Goal: Information Seeking & Learning: Compare options

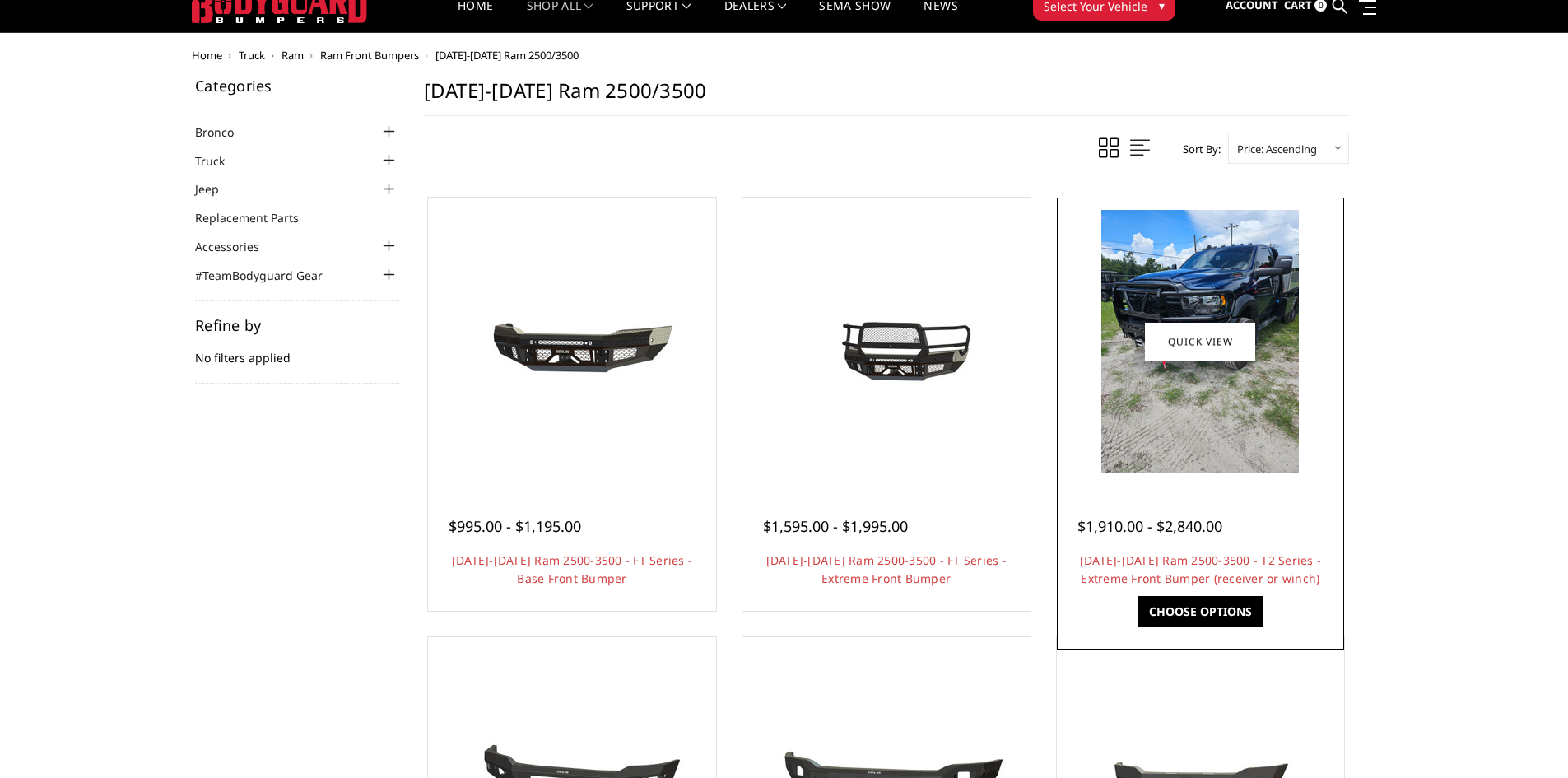
scroll to position [82, 0]
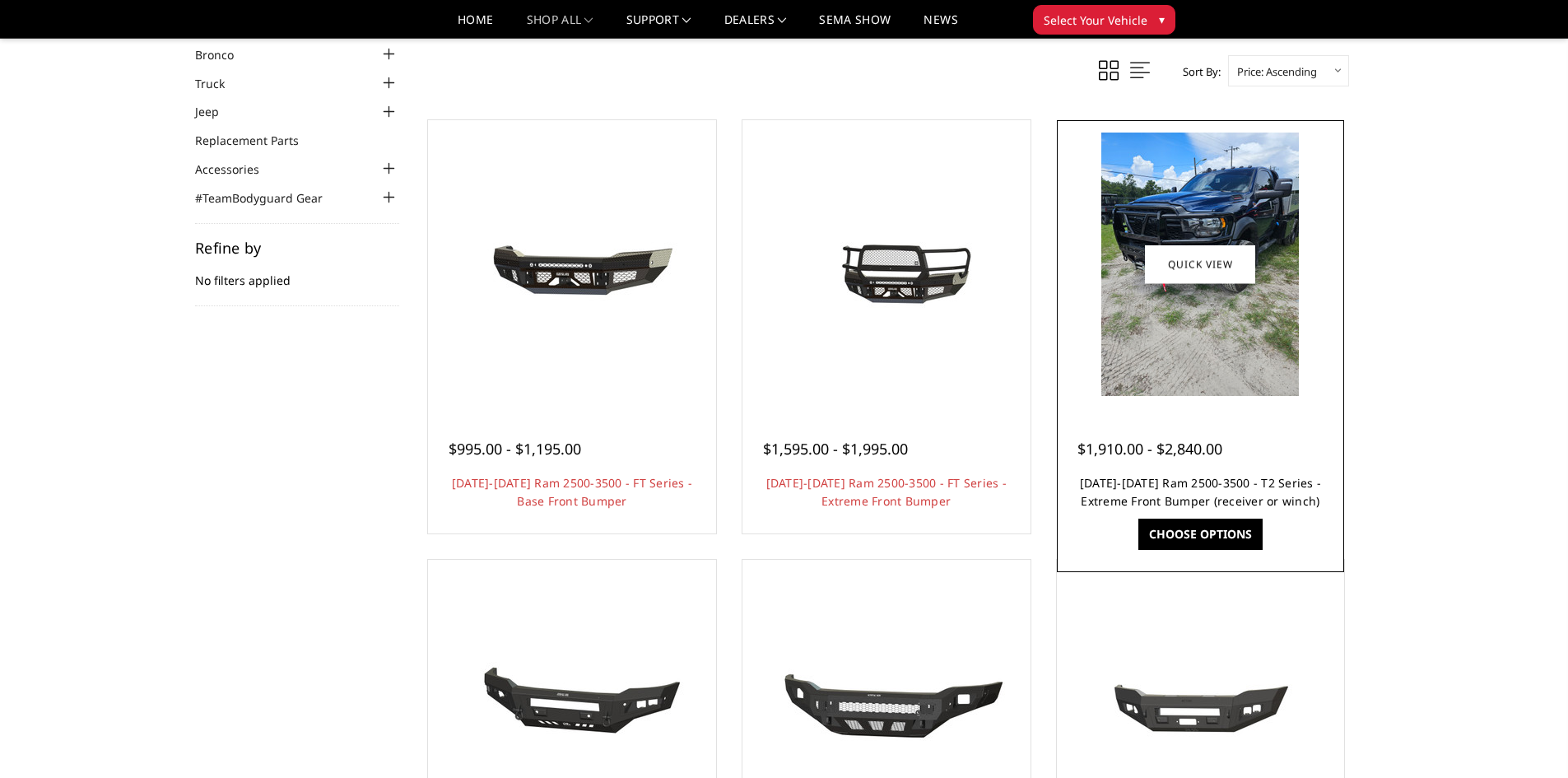
click at [1194, 482] on link "2019-2025 Ram 2500-3500 - T2 Series - Extreme Front Bumper (receiver or winch)" at bounding box center [1200, 492] width 241 height 34
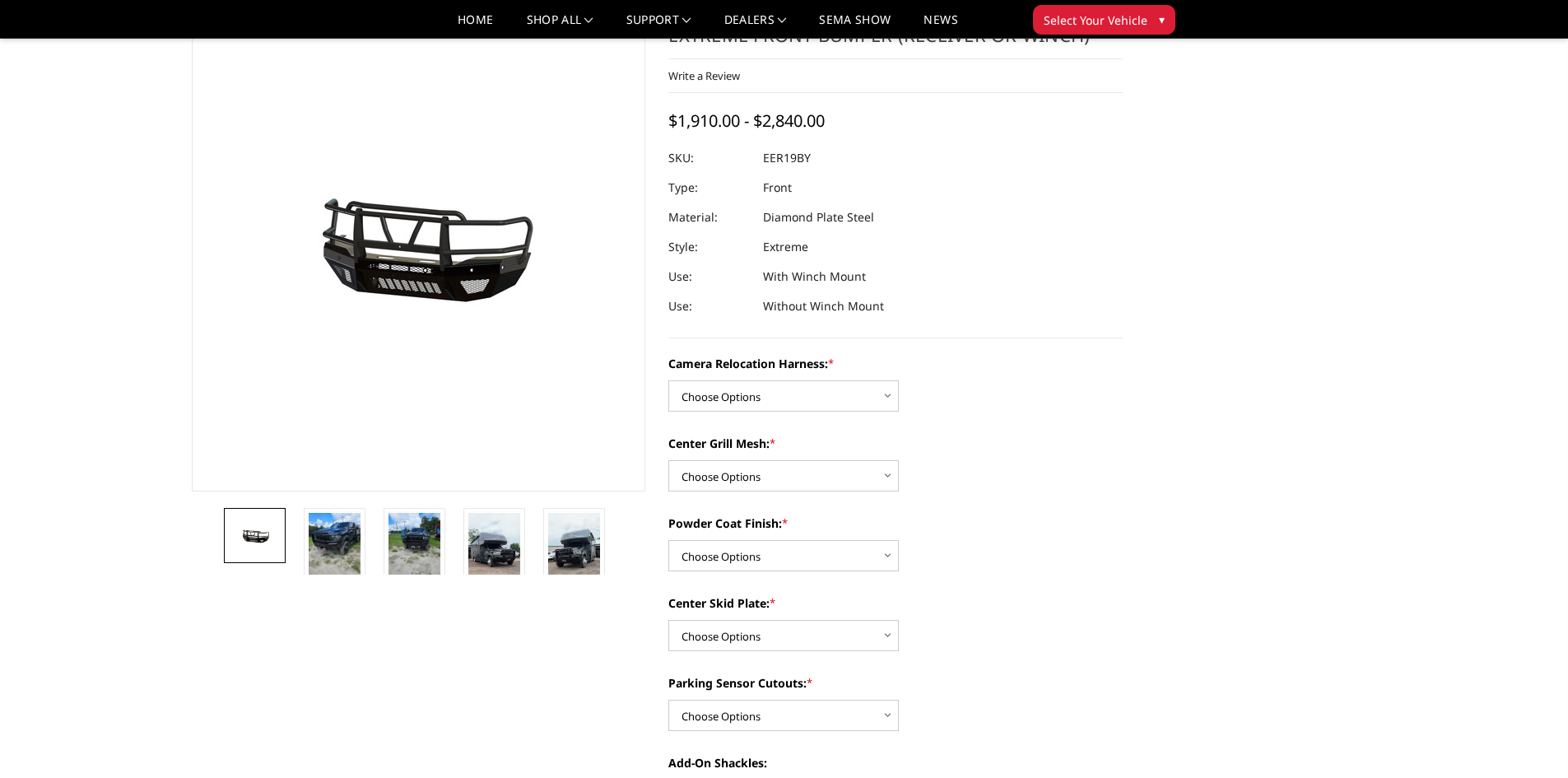
scroll to position [82, 0]
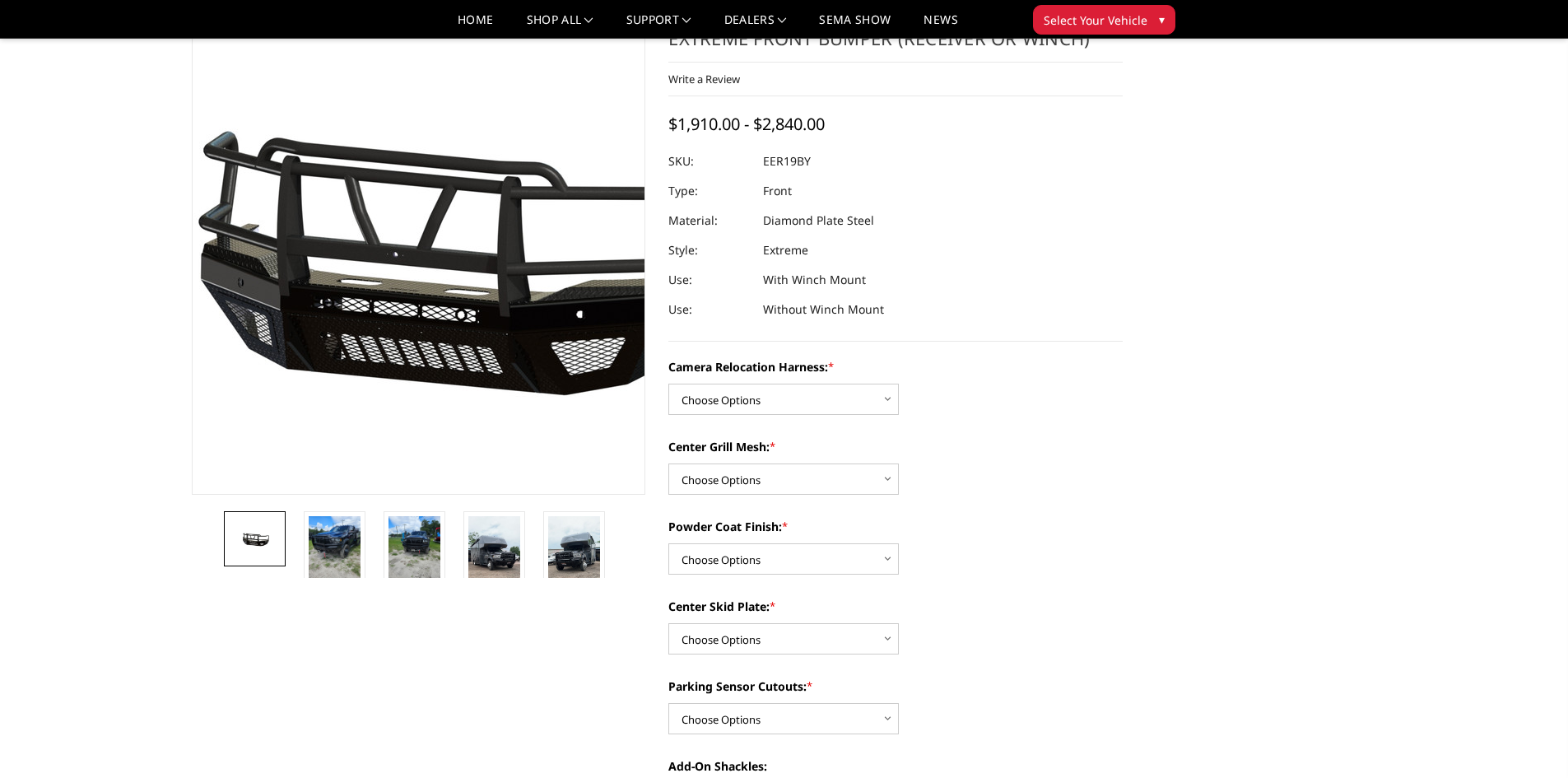
click at [401, 298] on img at bounding box center [442, 249] width 1053 height 493
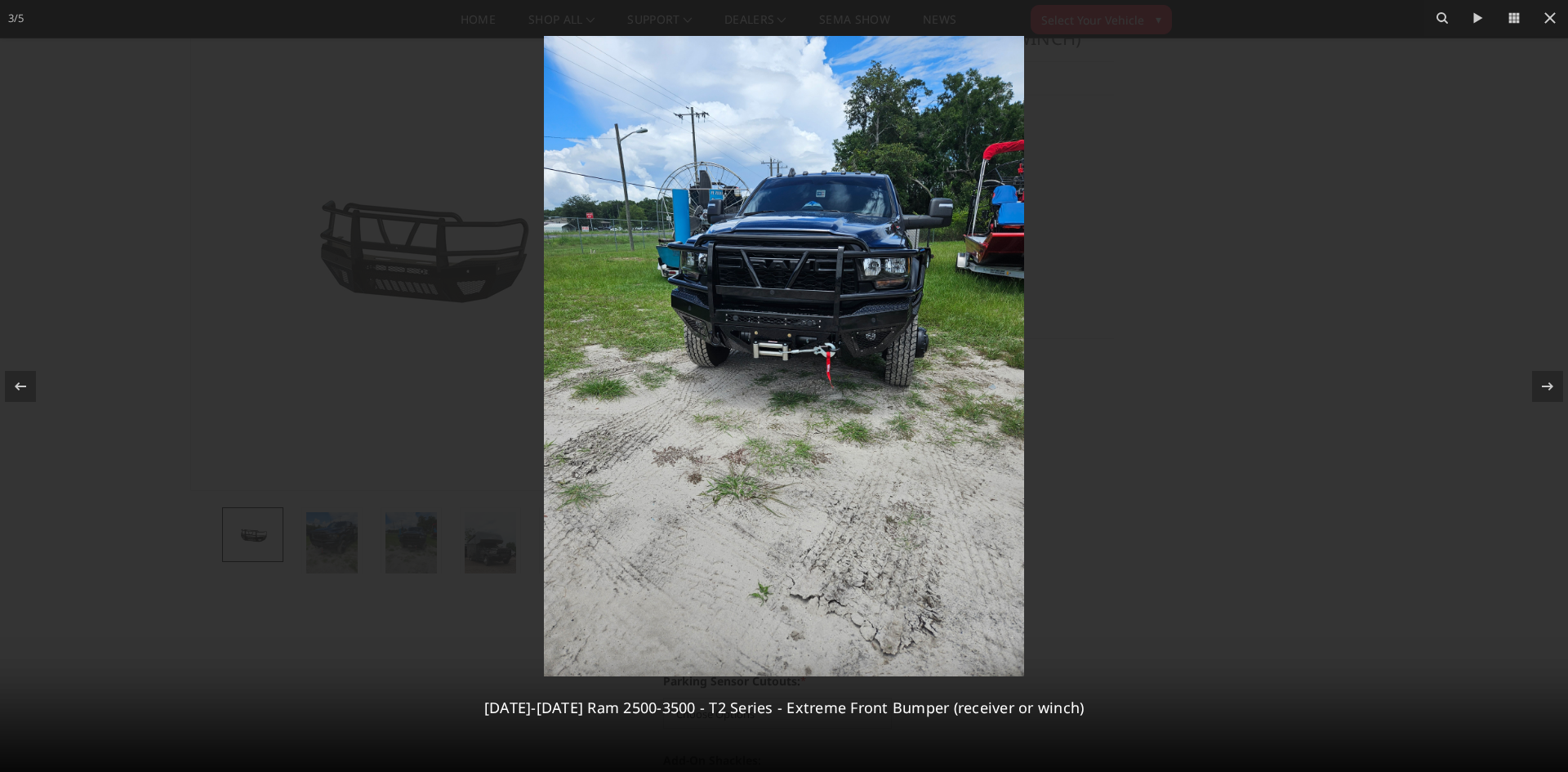
click at [875, 351] on img at bounding box center [783, 356] width 480 height 640
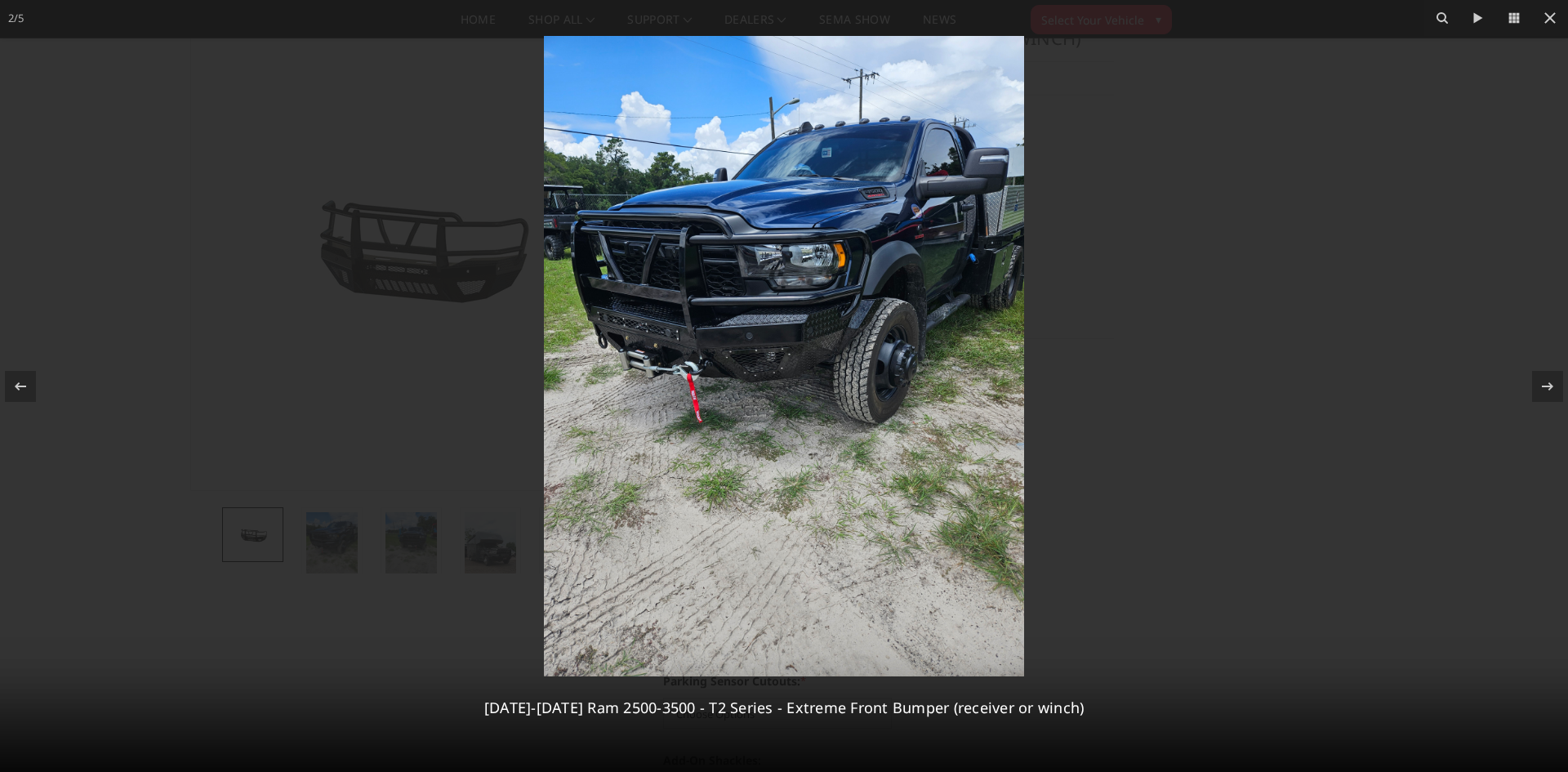
click at [761, 301] on img at bounding box center [783, 356] width 480 height 640
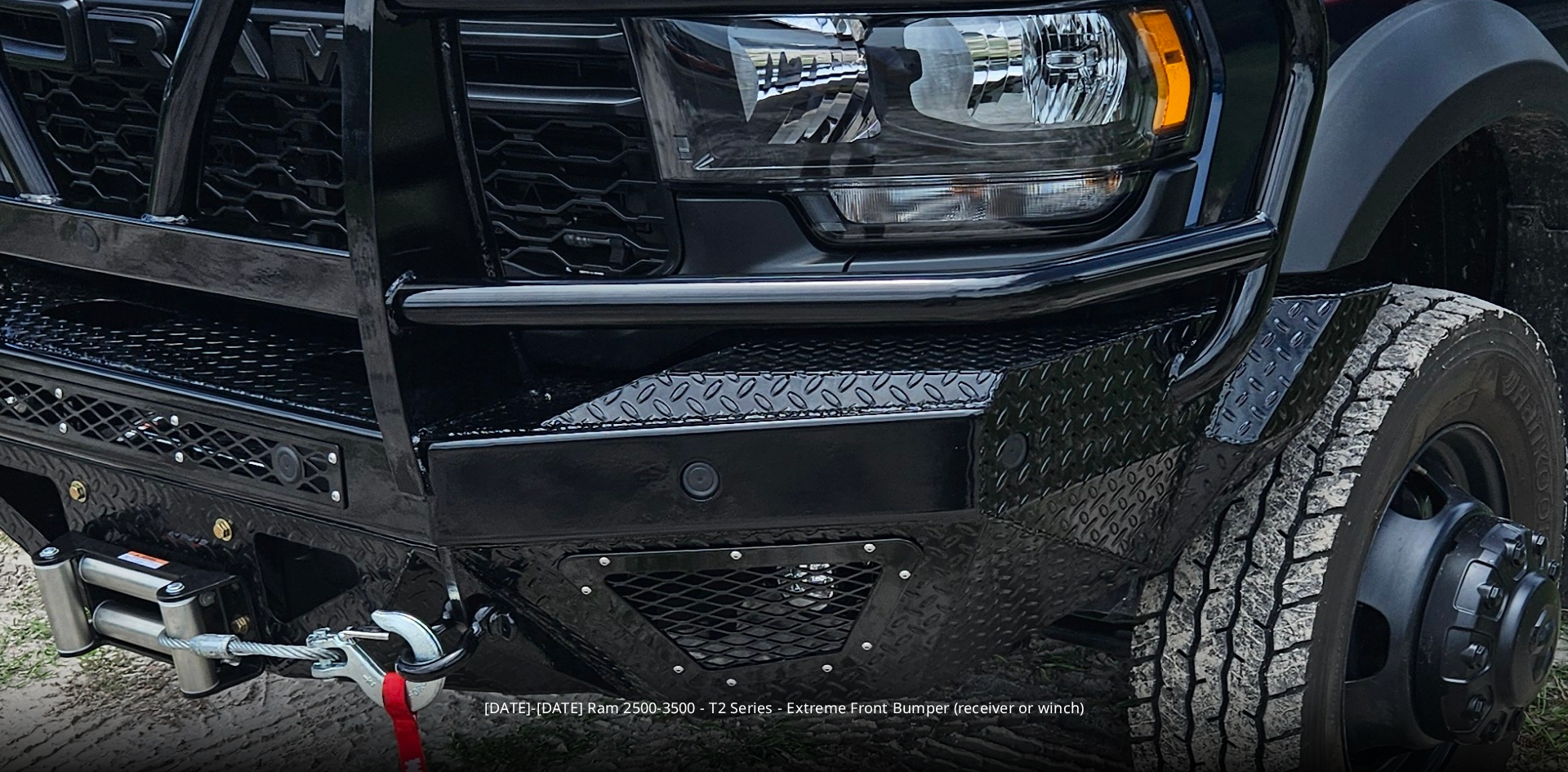
click at [1073, 271] on img at bounding box center [878, 584] width 2449 height 3268
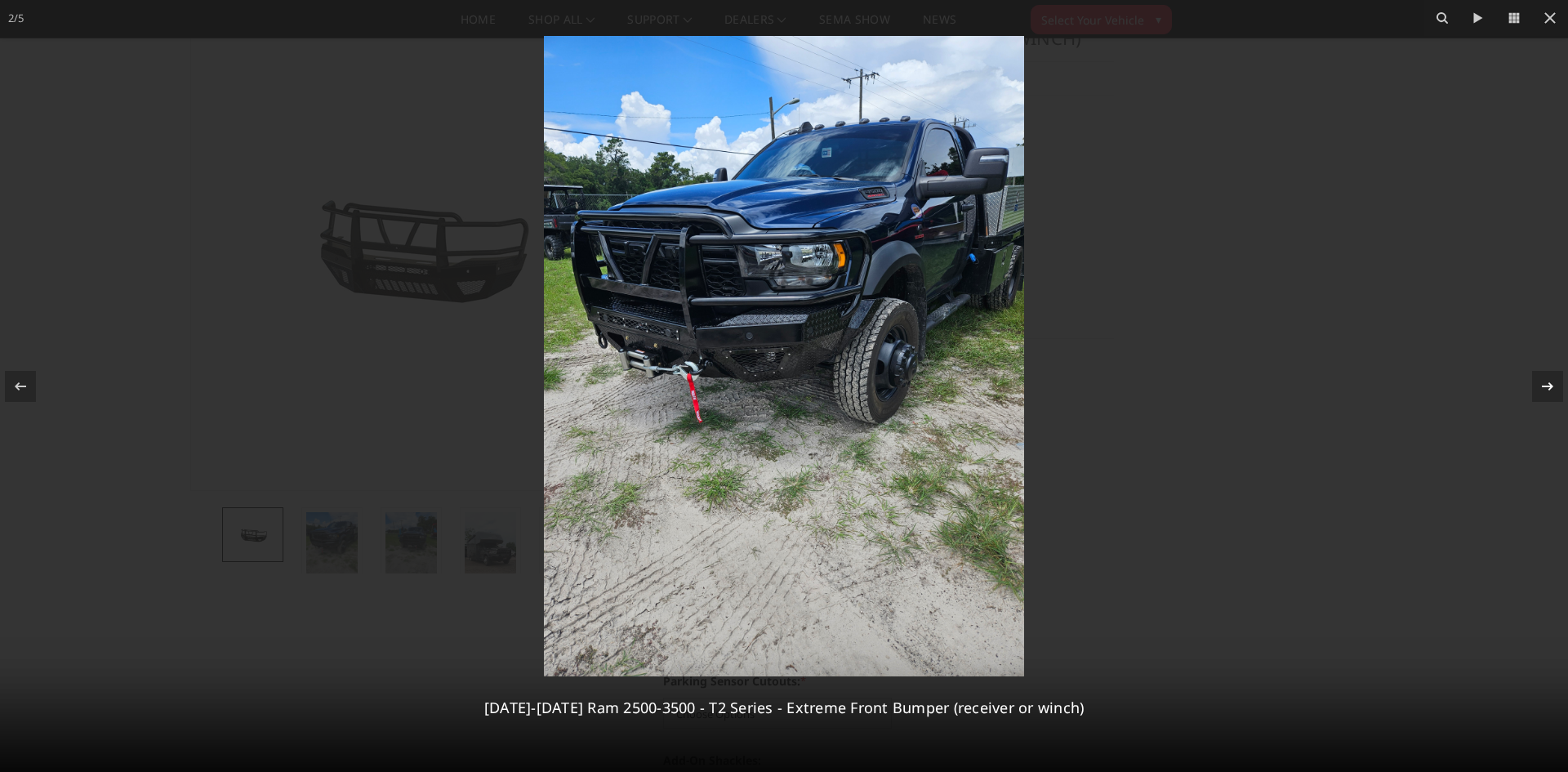
click at [1543, 383] on icon at bounding box center [1547, 386] width 20 height 20
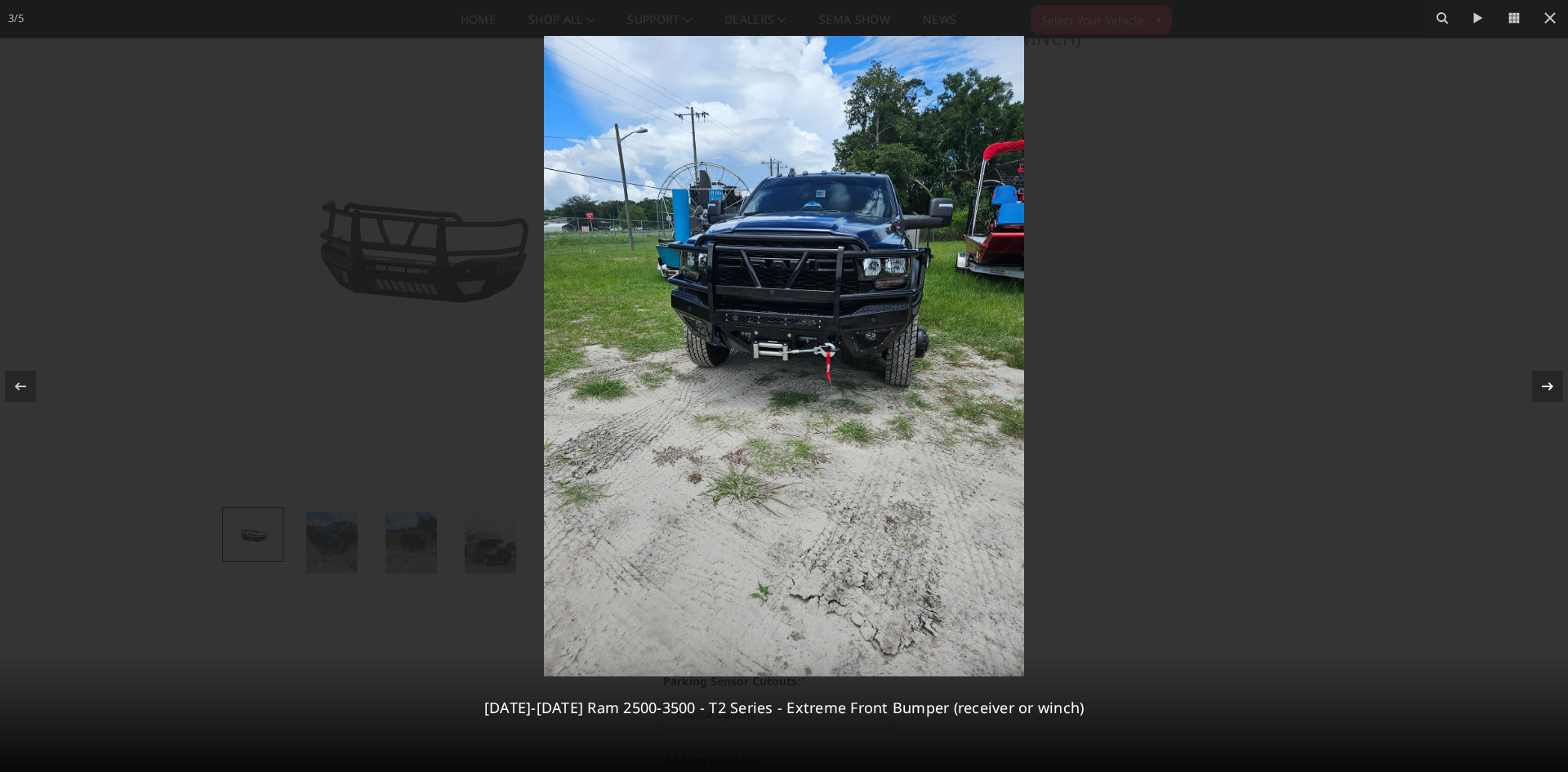
click at [1543, 383] on icon at bounding box center [1547, 386] width 20 height 20
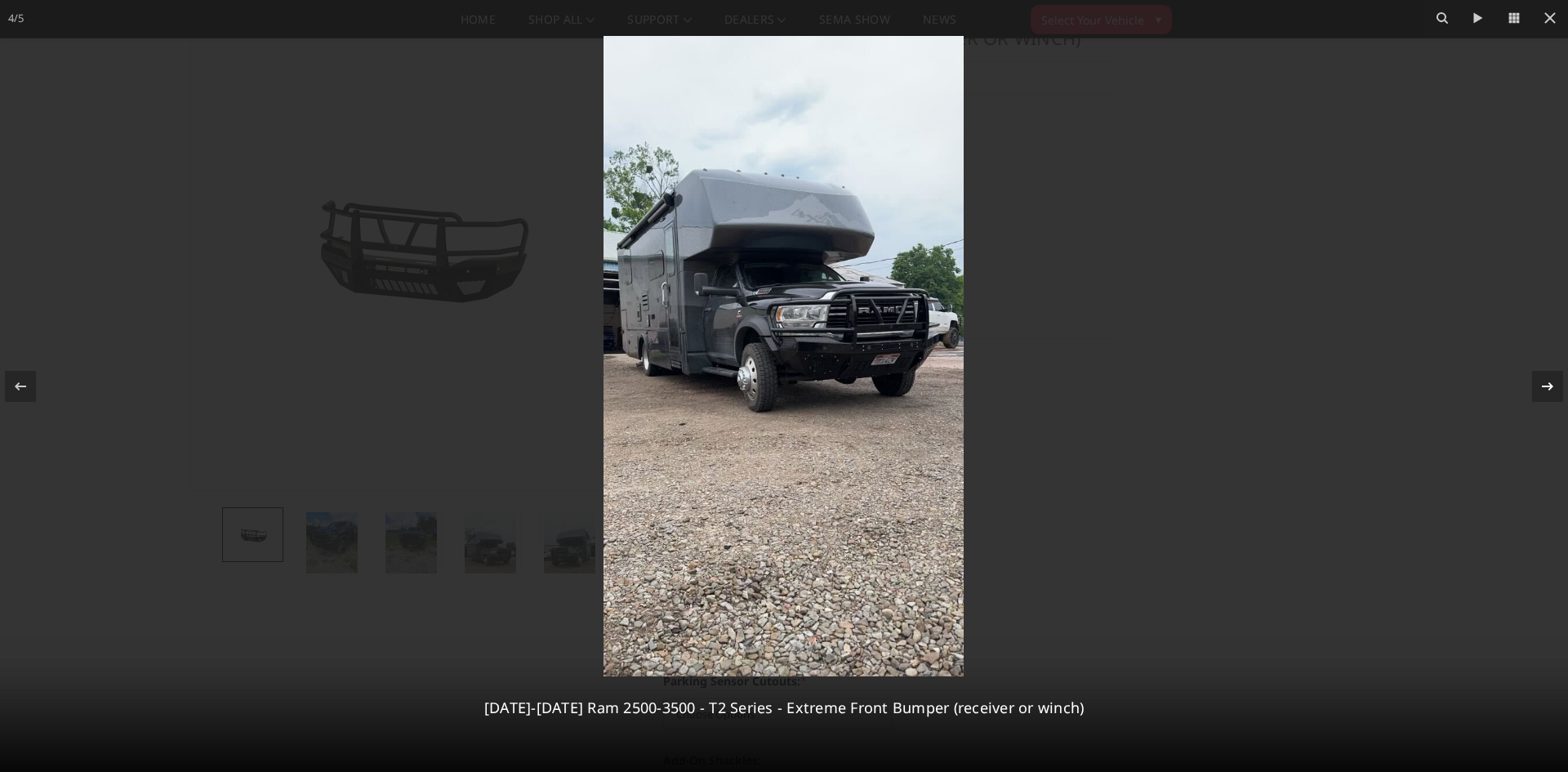
click at [1543, 383] on icon at bounding box center [1547, 386] width 20 height 20
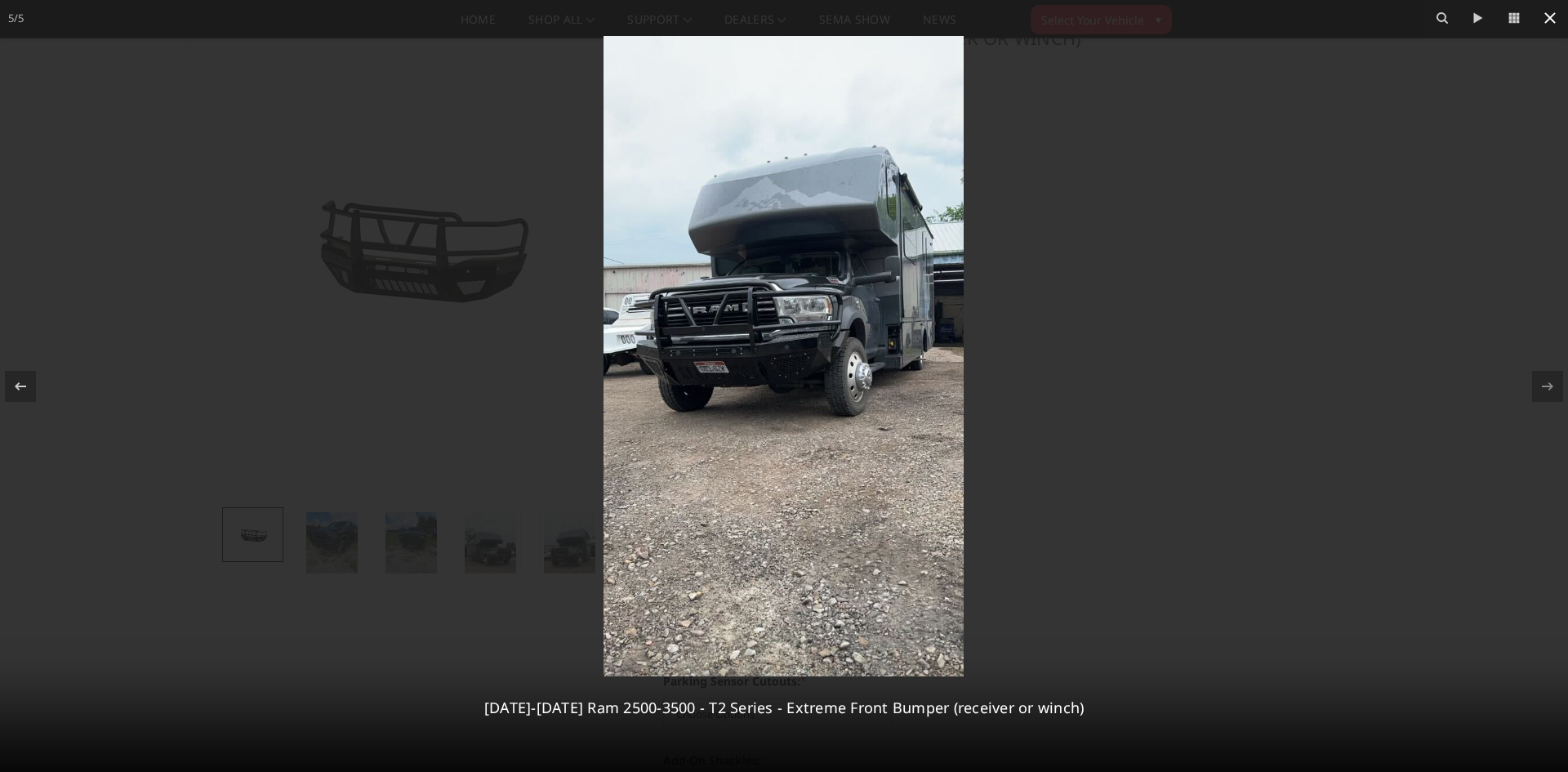
click at [1543, 18] on icon at bounding box center [1550, 18] width 20 height 20
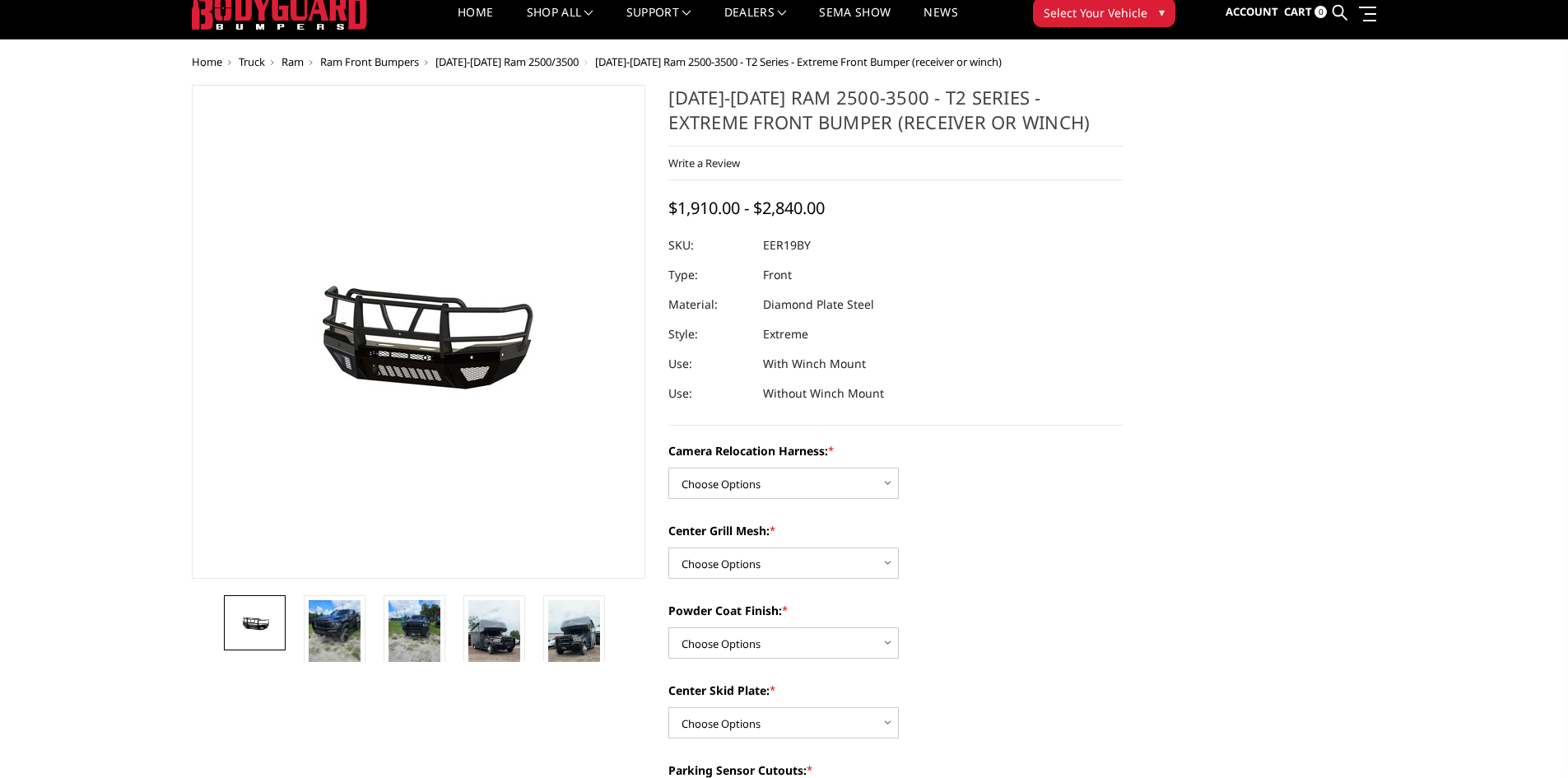
scroll to position [0, 0]
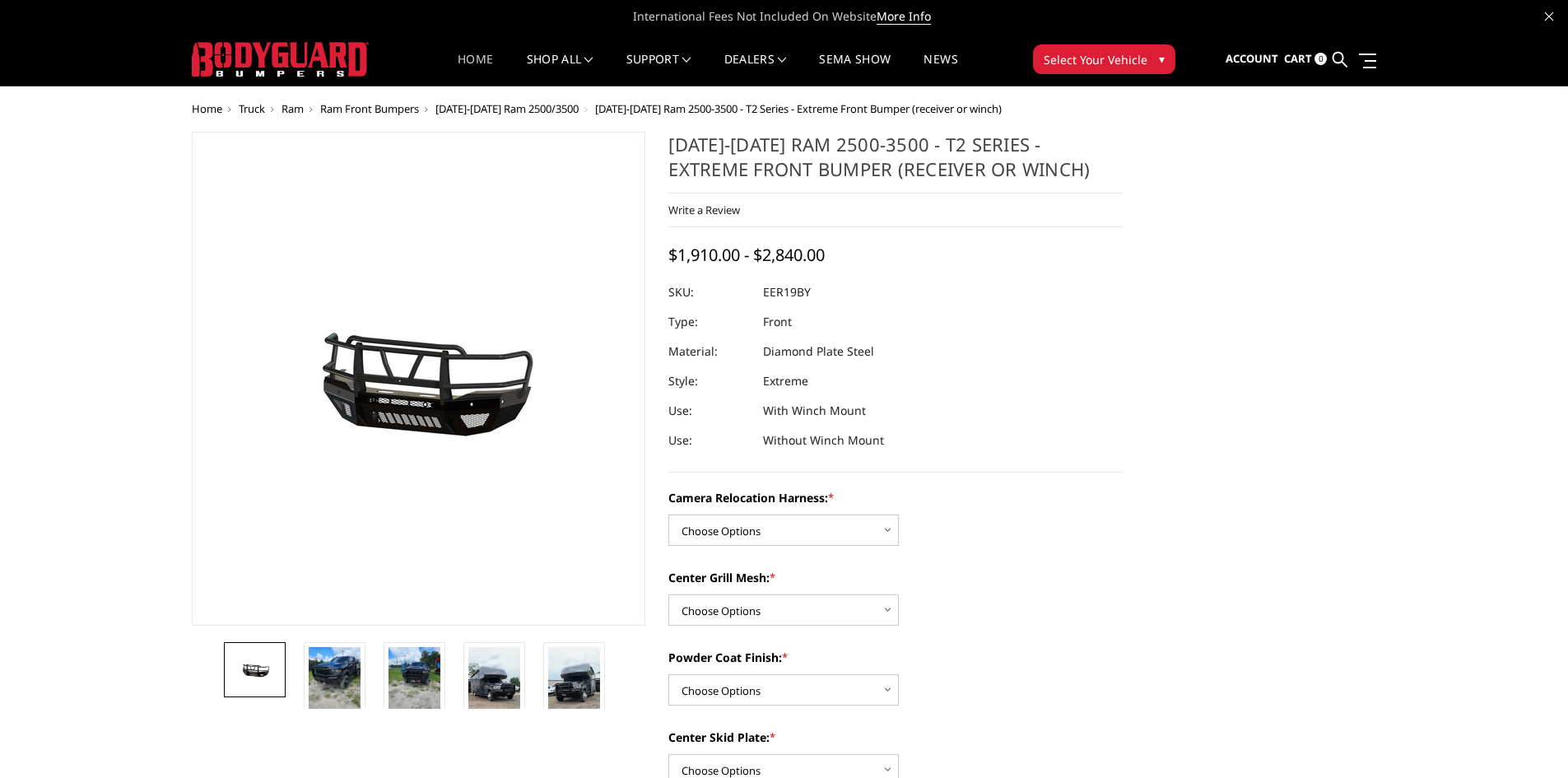
click at [476, 69] on link "Home" at bounding box center [475, 69] width 36 height 32
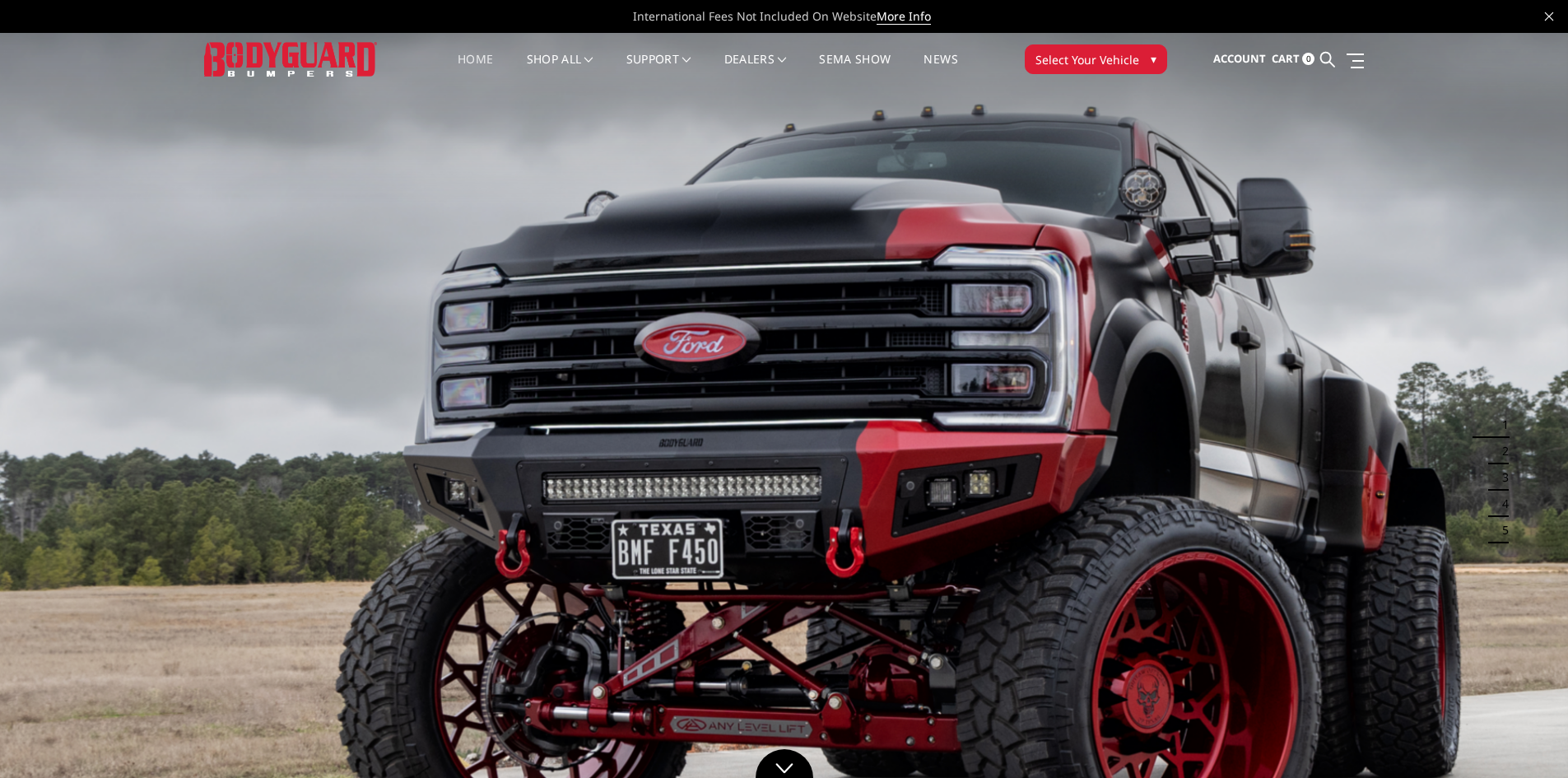
click at [1510, 418] on ul "1 2 3 4 5" at bounding box center [1496, 477] width 32 height 132
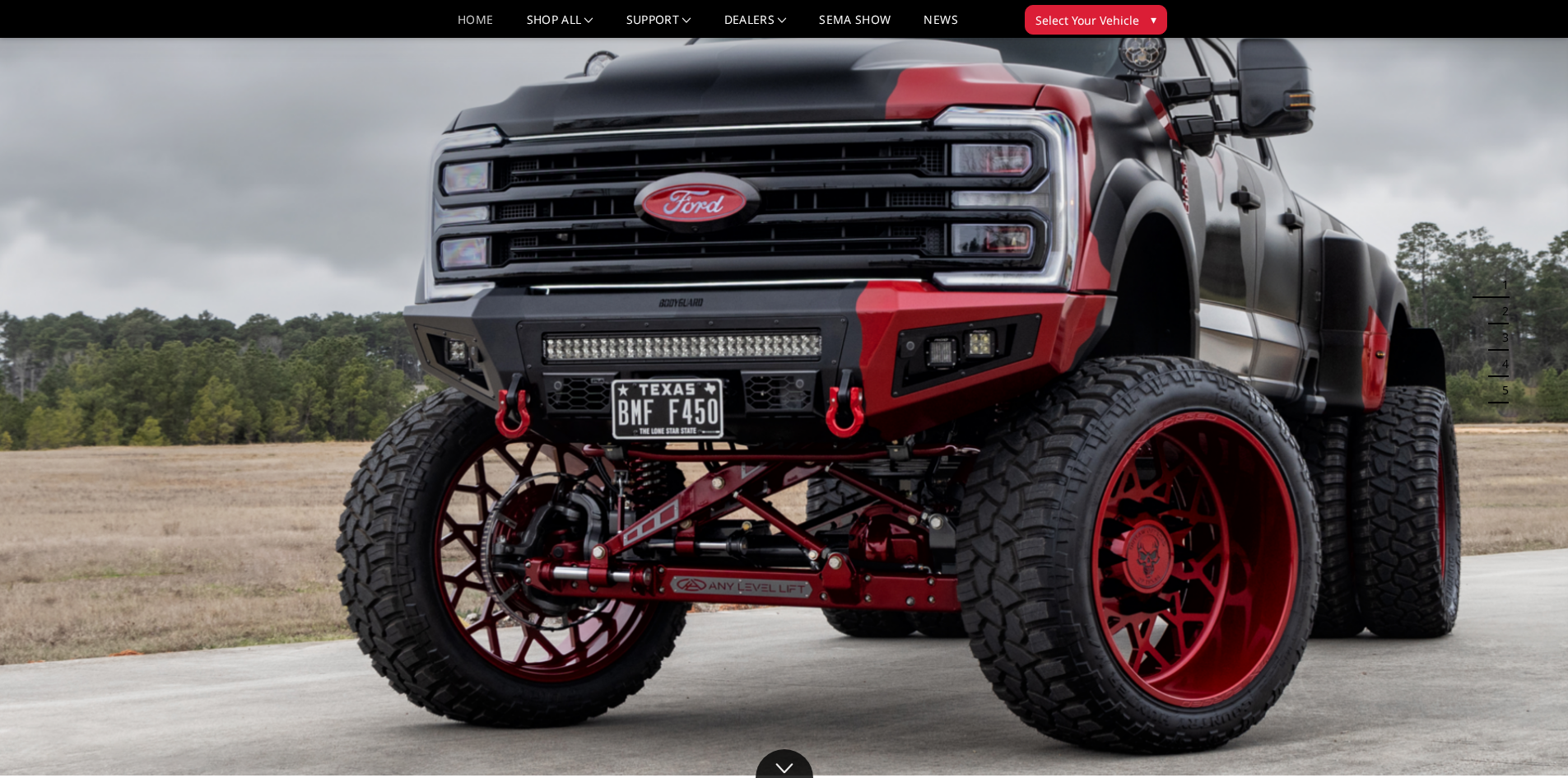
scroll to position [82, 0]
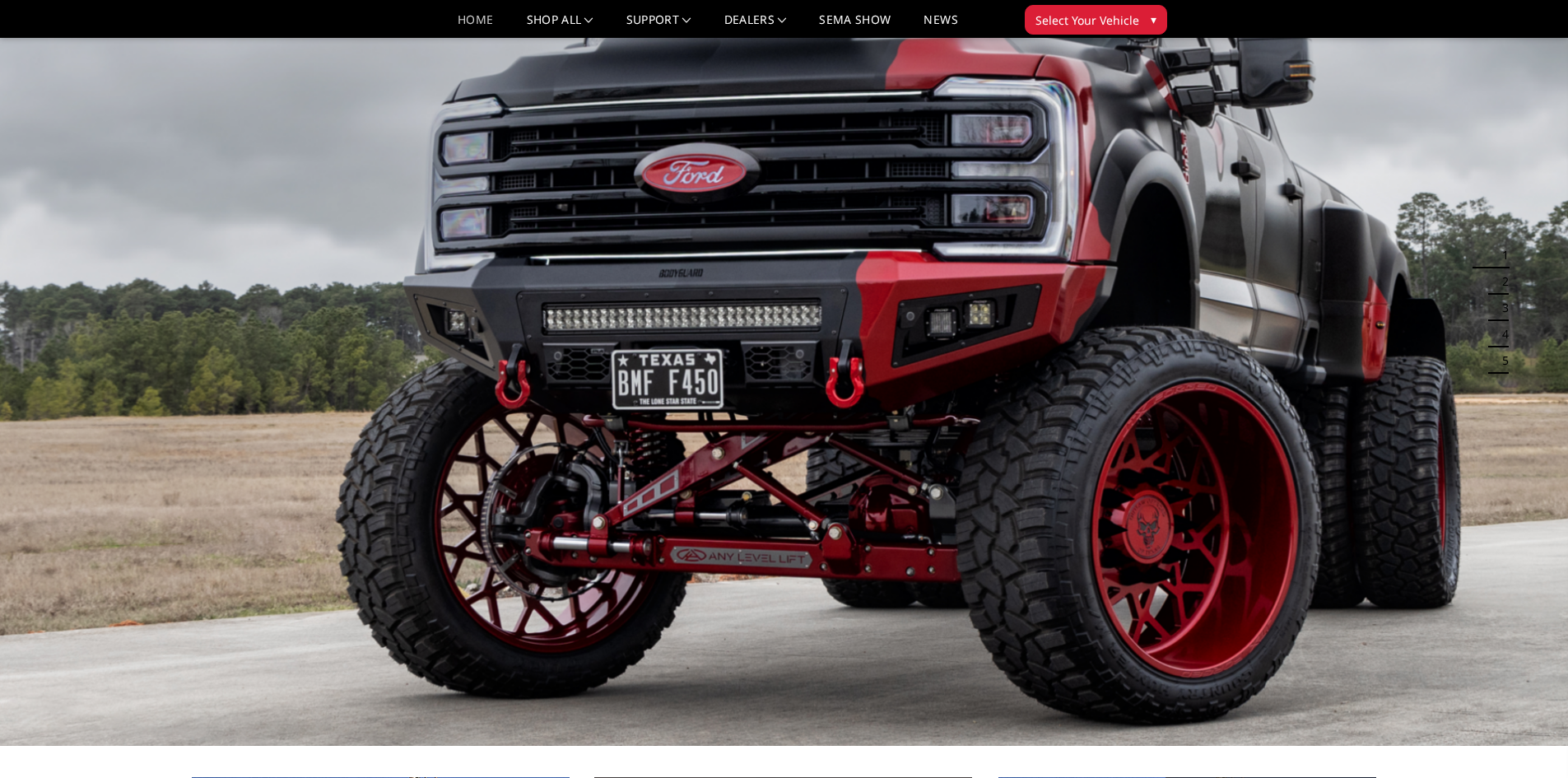
click at [1495, 282] on button "2" at bounding box center [1501, 281] width 17 height 27
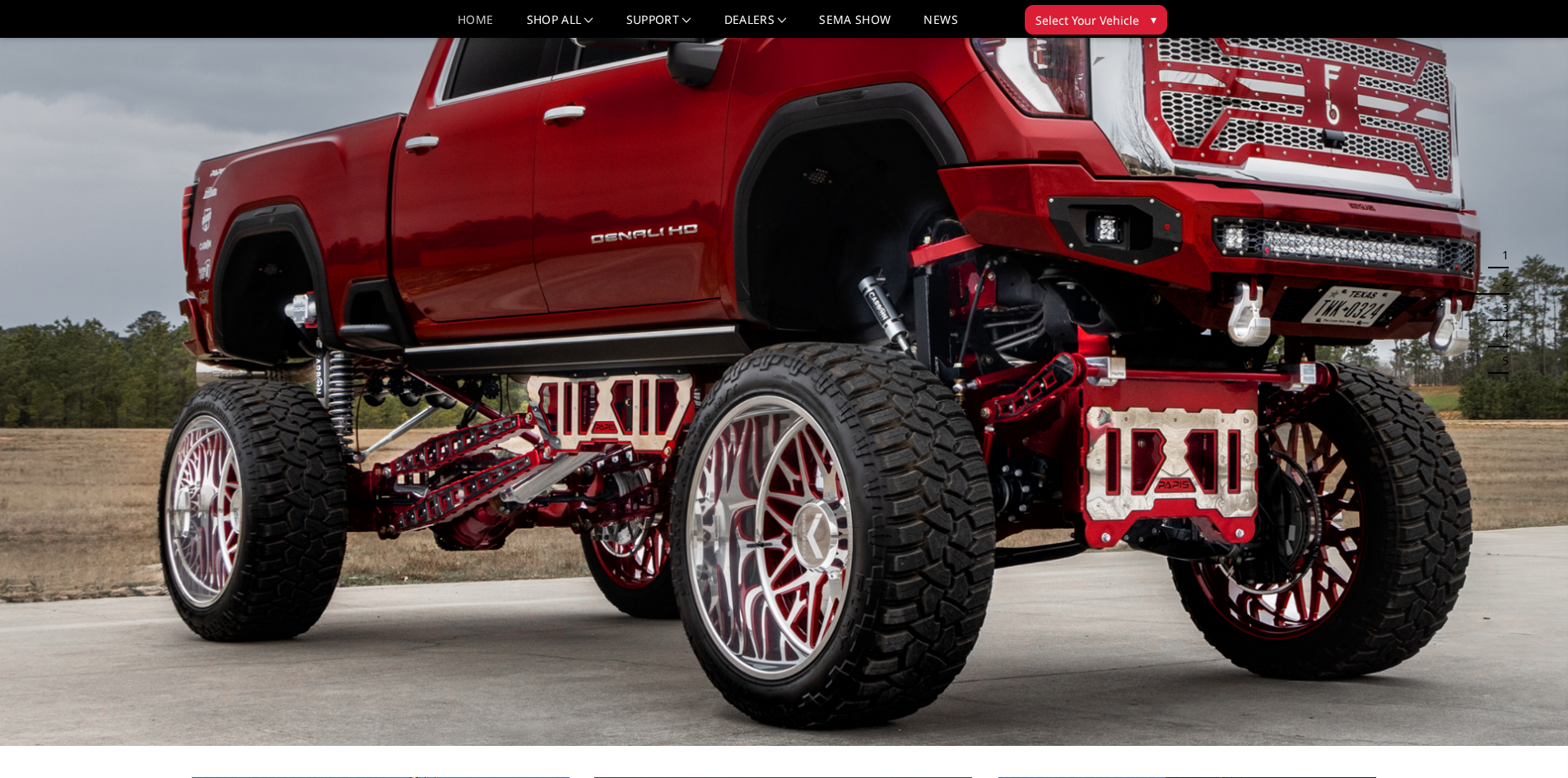
click at [1496, 301] on button "3" at bounding box center [1501, 308] width 17 height 27
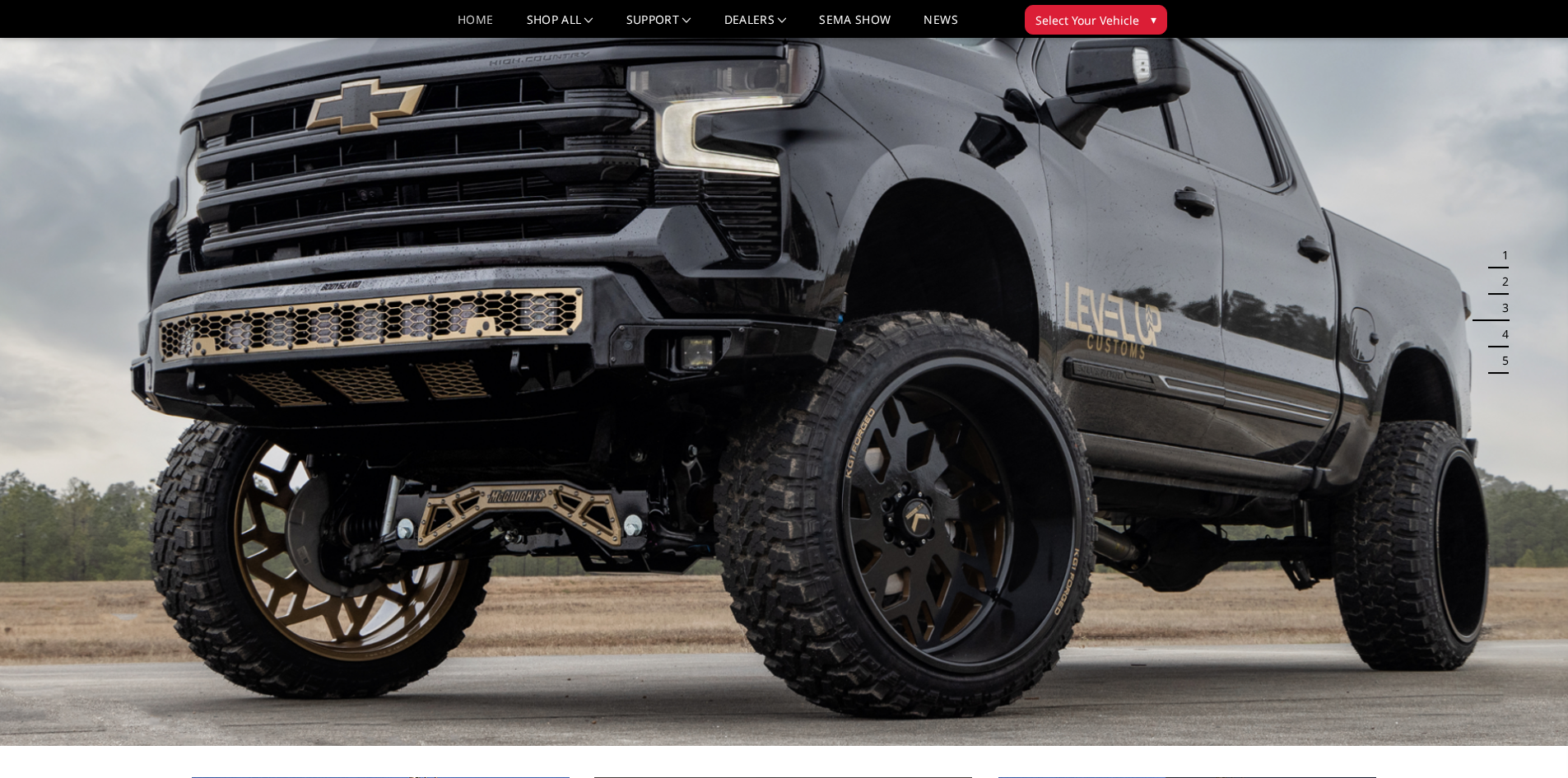
click at [1496, 318] on button "3" at bounding box center [1501, 308] width 17 height 27
click at [1496, 335] on button "4" at bounding box center [1501, 335] width 17 height 27
click at [1502, 357] on button "5" at bounding box center [1501, 360] width 17 height 27
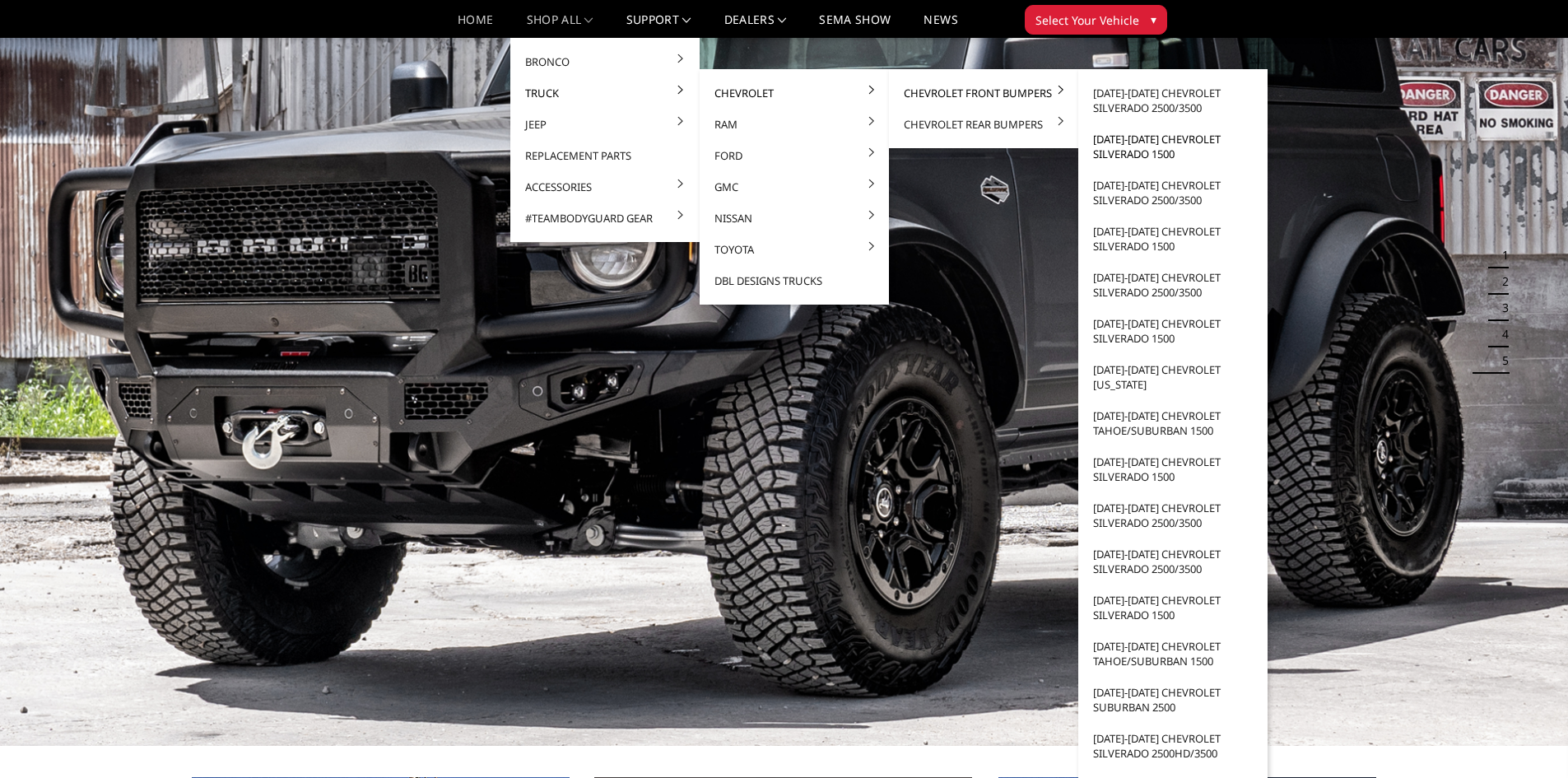
click at [1171, 149] on link "[DATE]-[DATE] Chevrolet Silverado 1500" at bounding box center [1173, 147] width 176 height 46
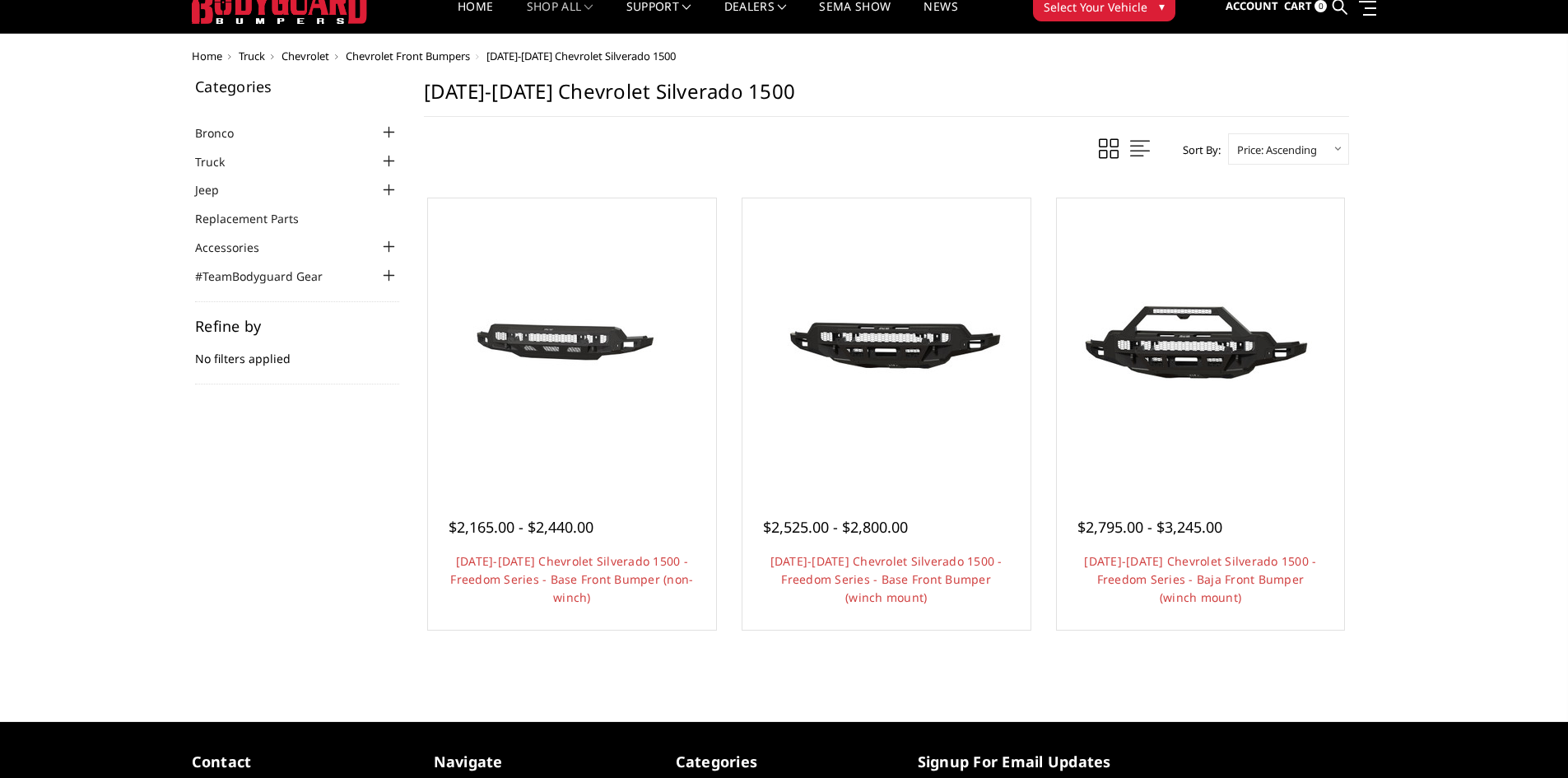
scroll to position [82, 0]
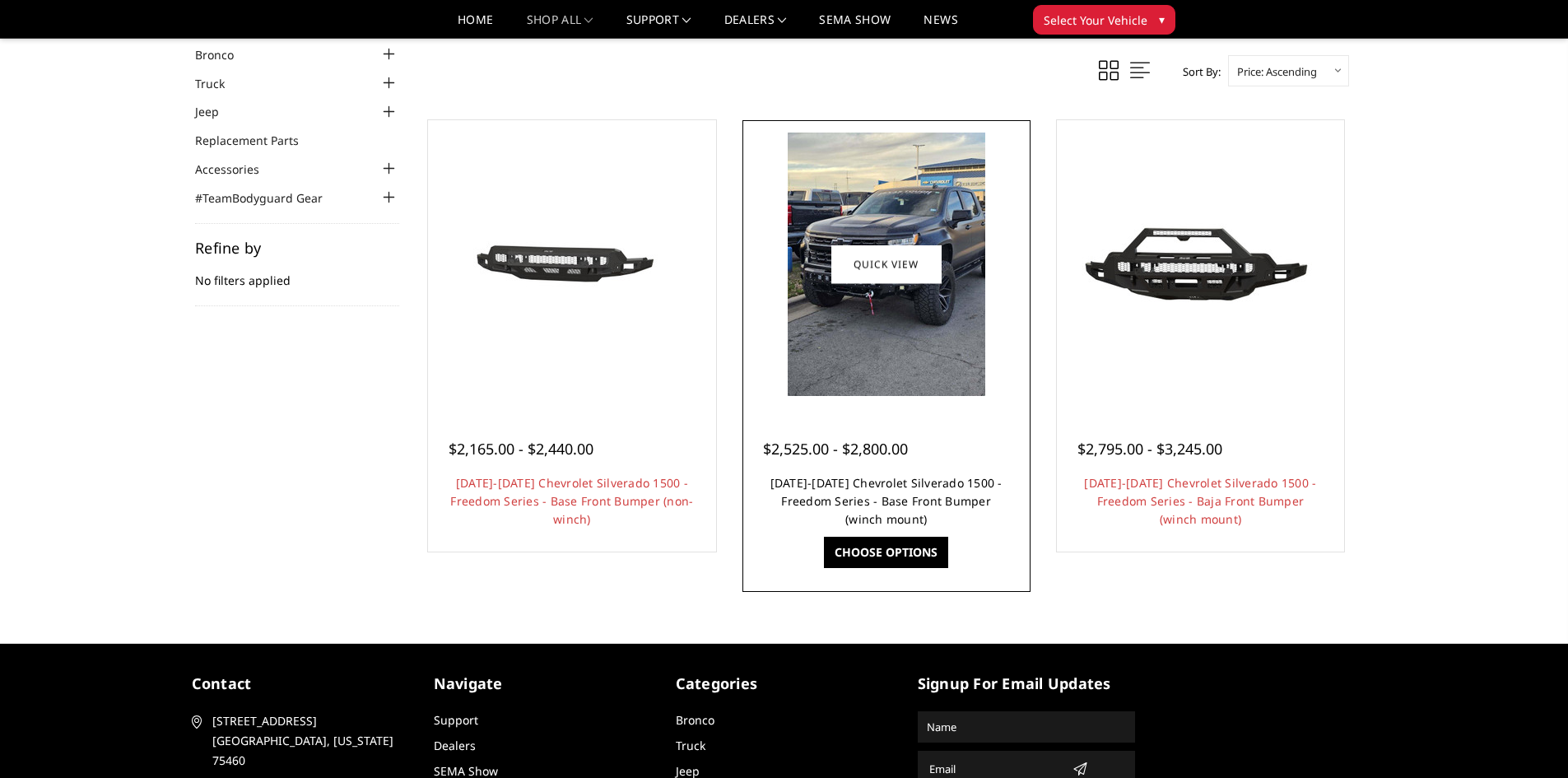
click at [911, 487] on link "2022-2025 Chevrolet Silverado 1500 - Freedom Series - Base Front Bumper (winch …" at bounding box center [887, 501] width 232 height 51
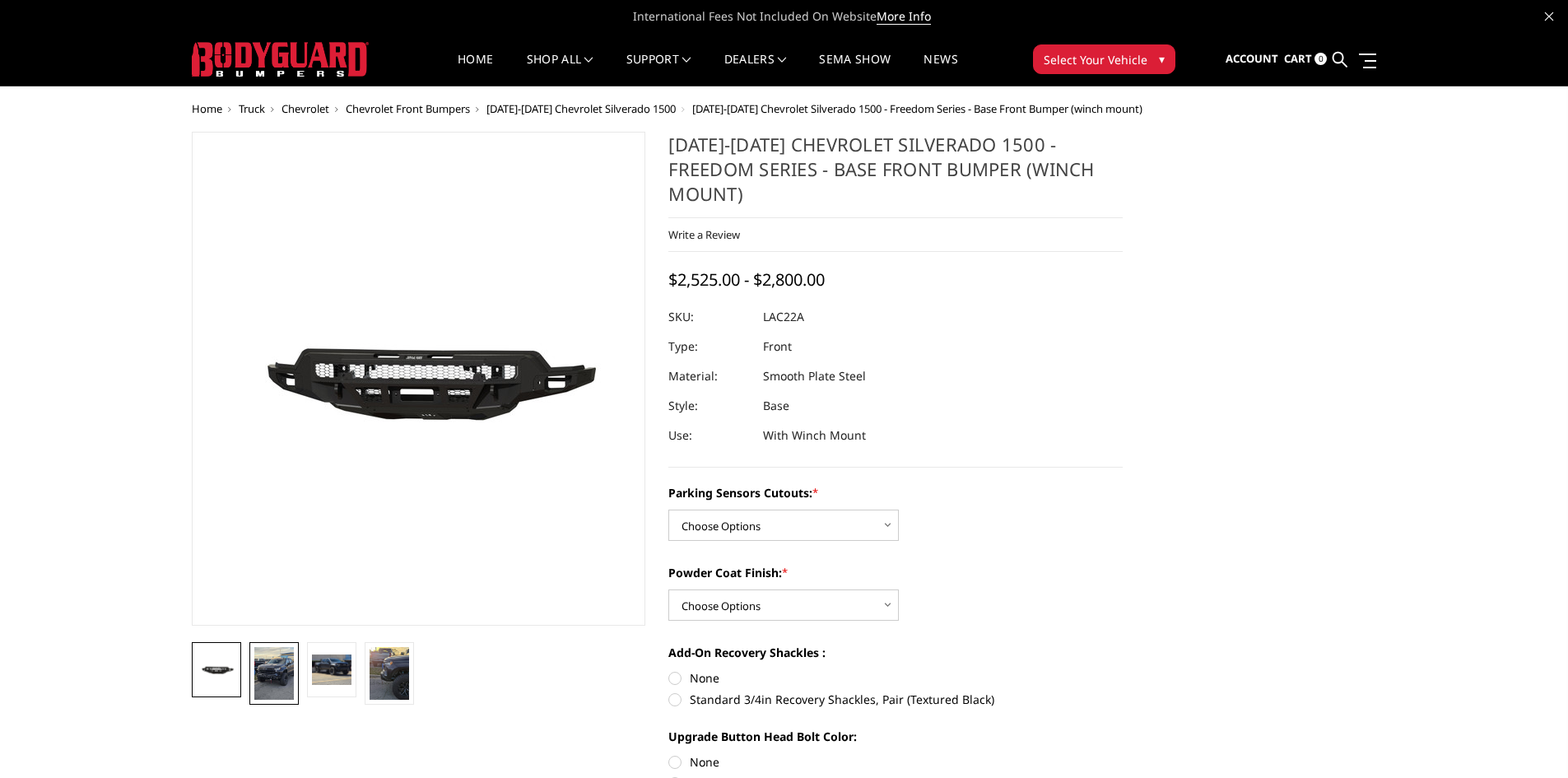
click at [281, 669] on img at bounding box center [274, 673] width 40 height 52
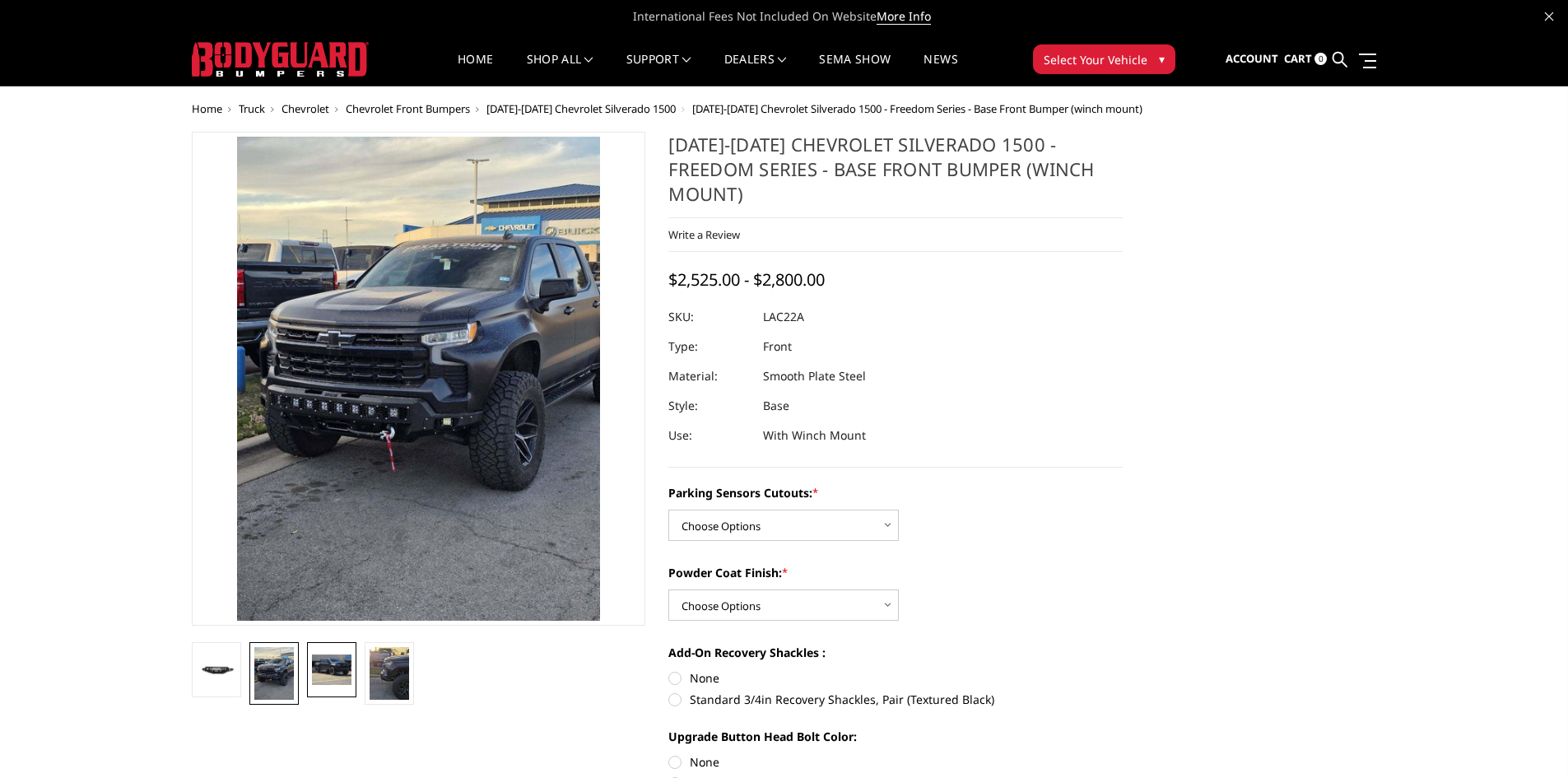
click at [320, 673] on img at bounding box center [332, 669] width 40 height 30
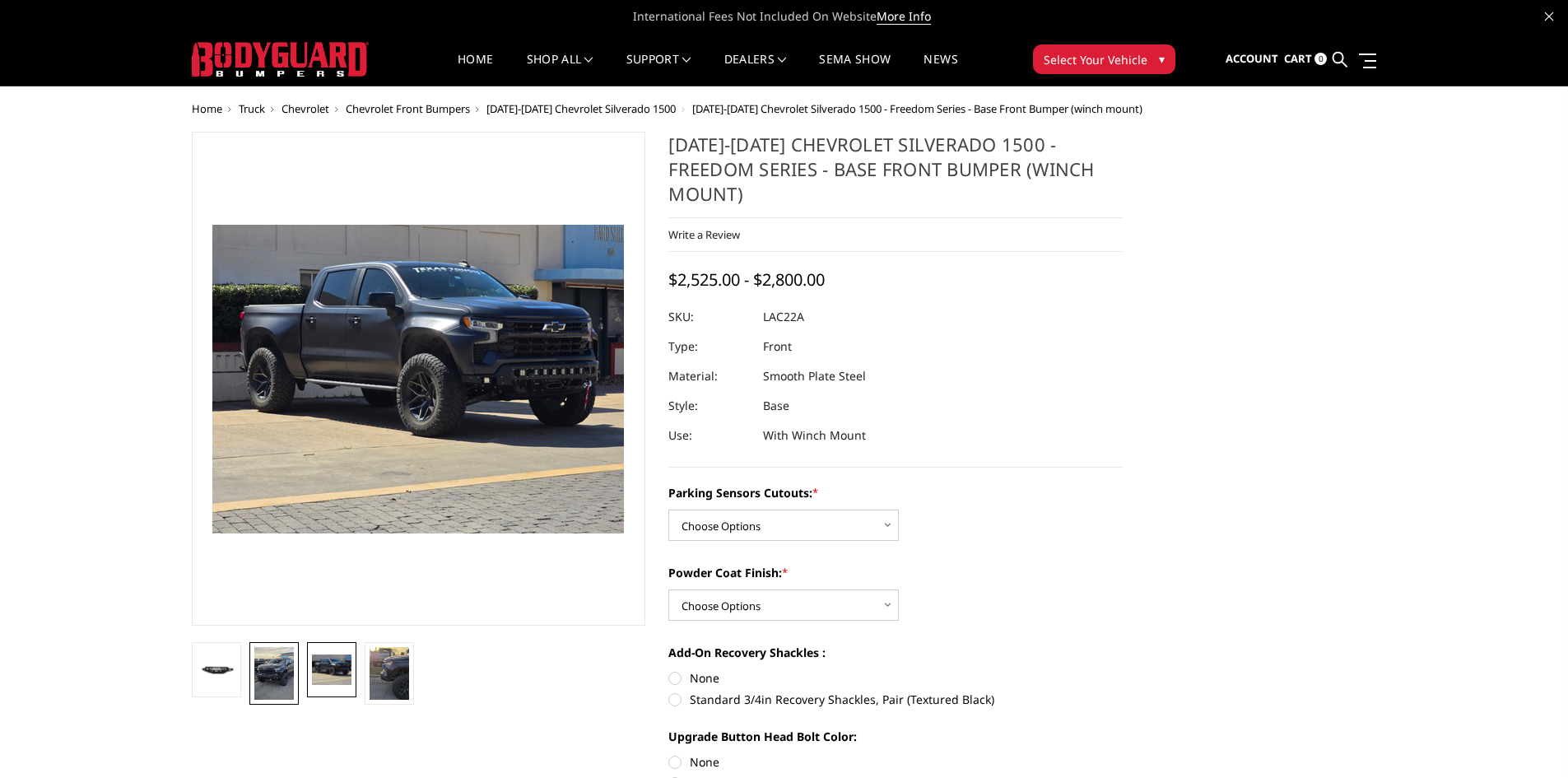
click at [280, 674] on img at bounding box center [274, 673] width 40 height 52
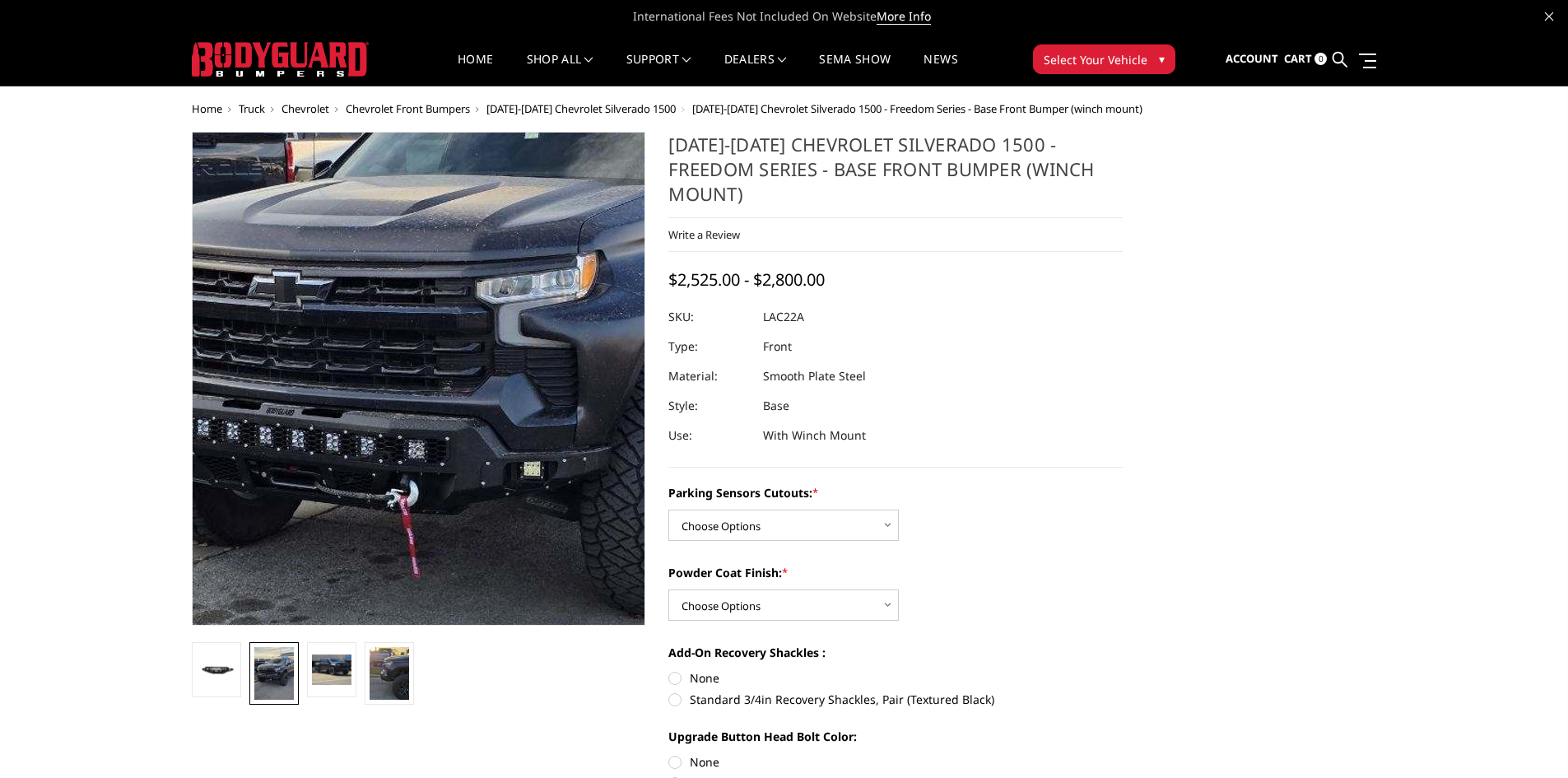
click at [349, 382] on img at bounding box center [470, 375] width 790 height 1054
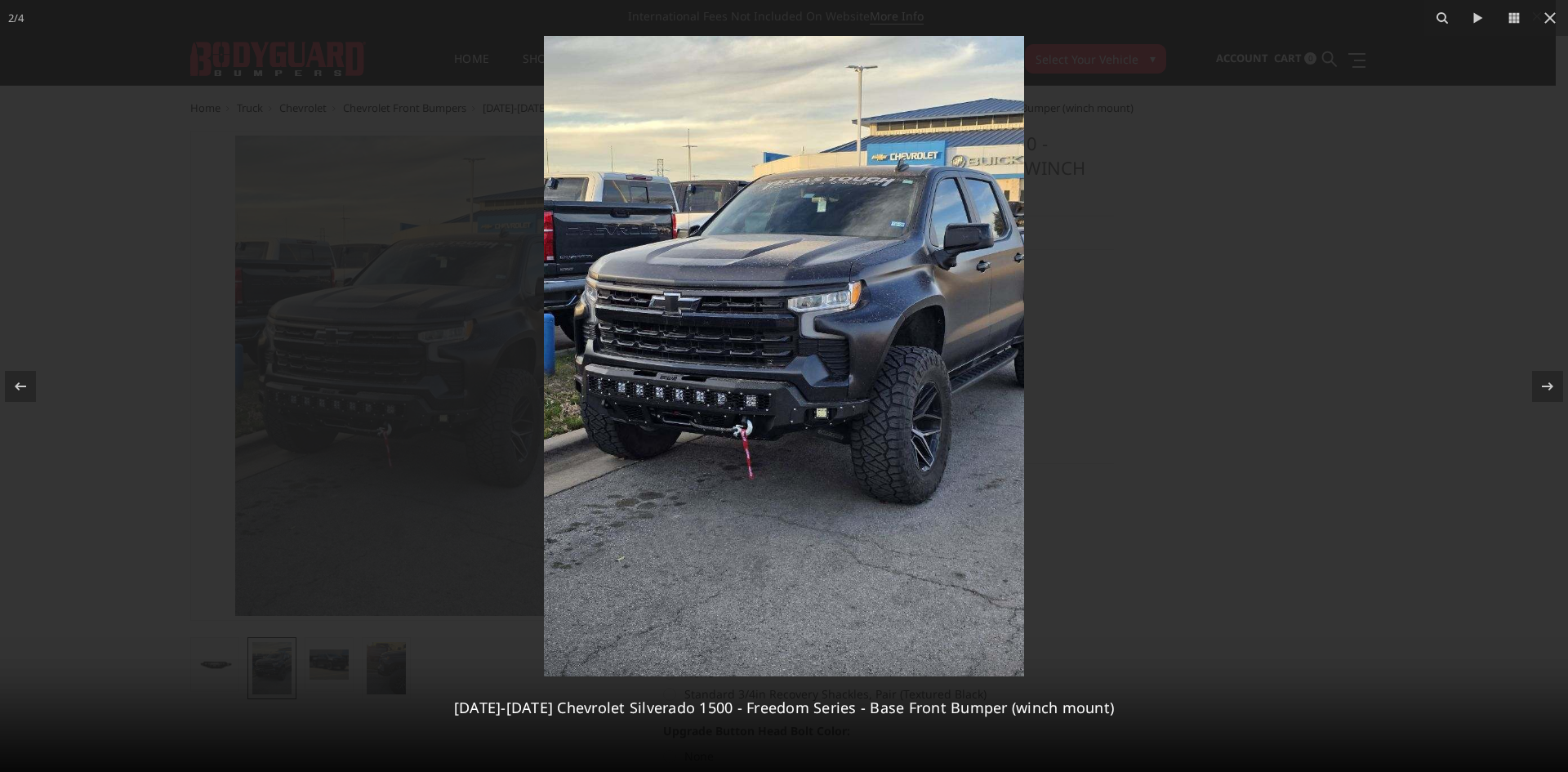
click at [690, 381] on img at bounding box center [783, 356] width 480 height 640
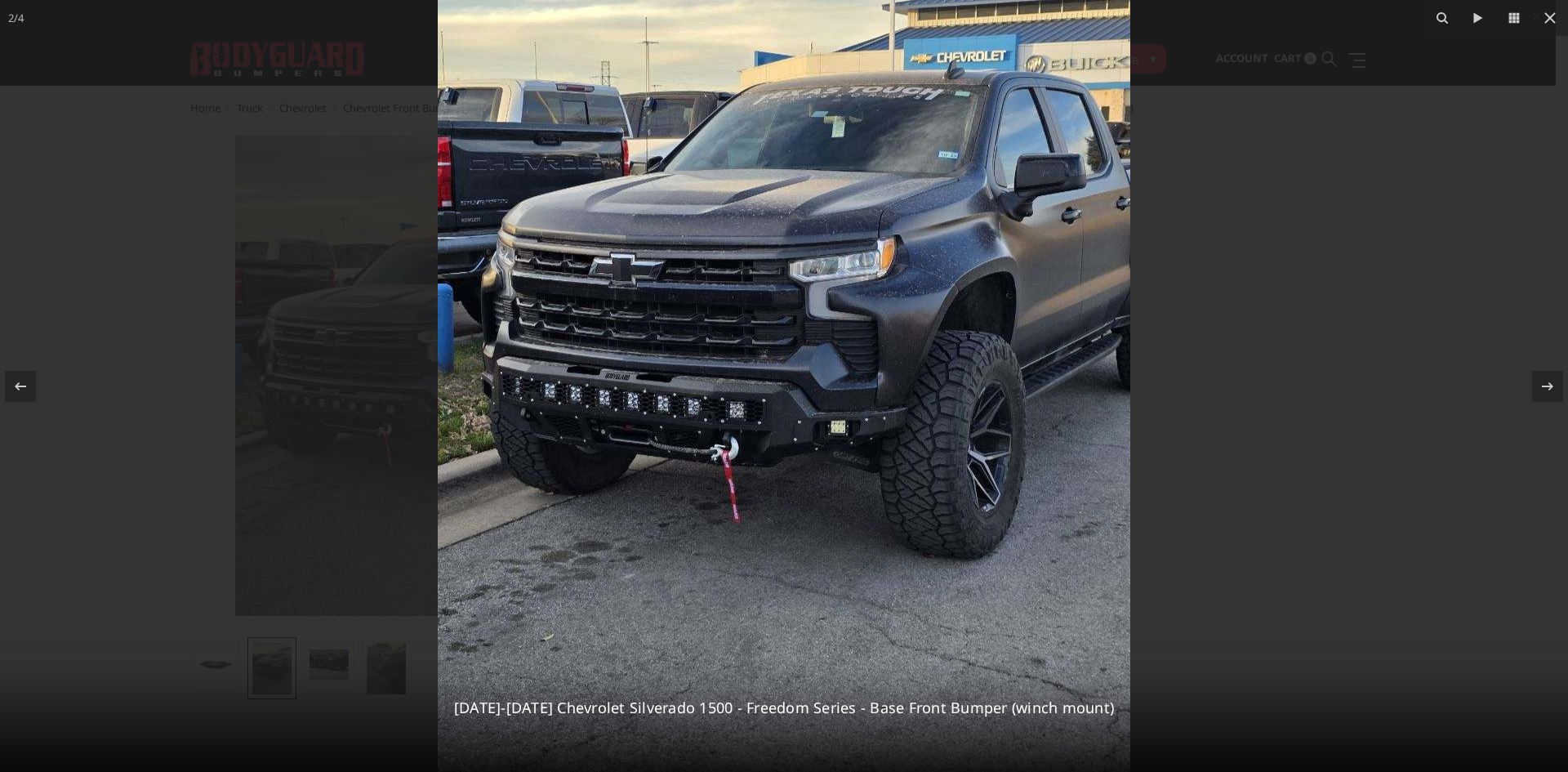
click at [1300, 181] on div at bounding box center [784, 386] width 1568 height 772
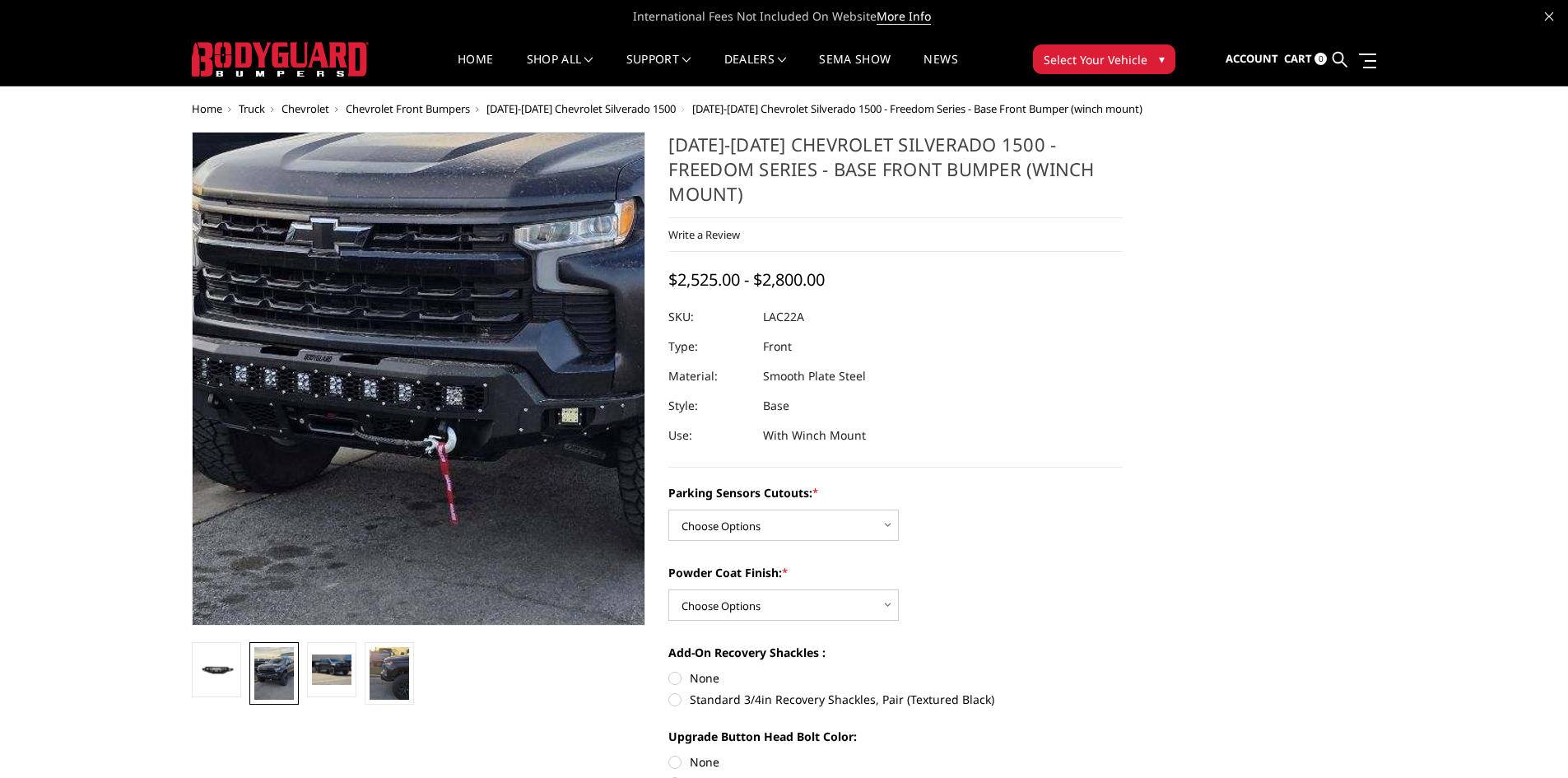
click at [299, 430] on img at bounding box center [508, 321] width 790 height 1054
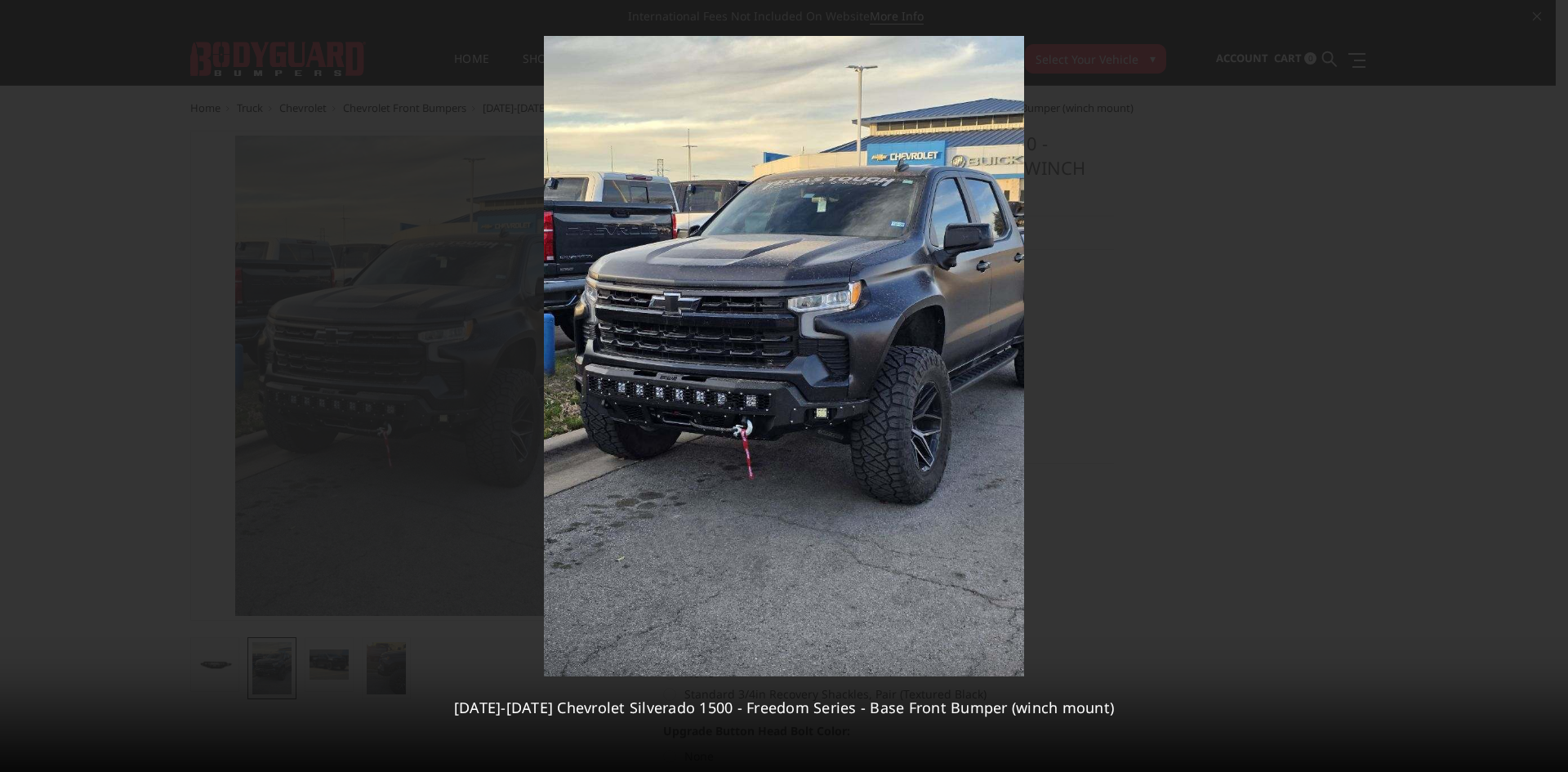
click at [1198, 491] on div at bounding box center [784, 386] width 1568 height 772
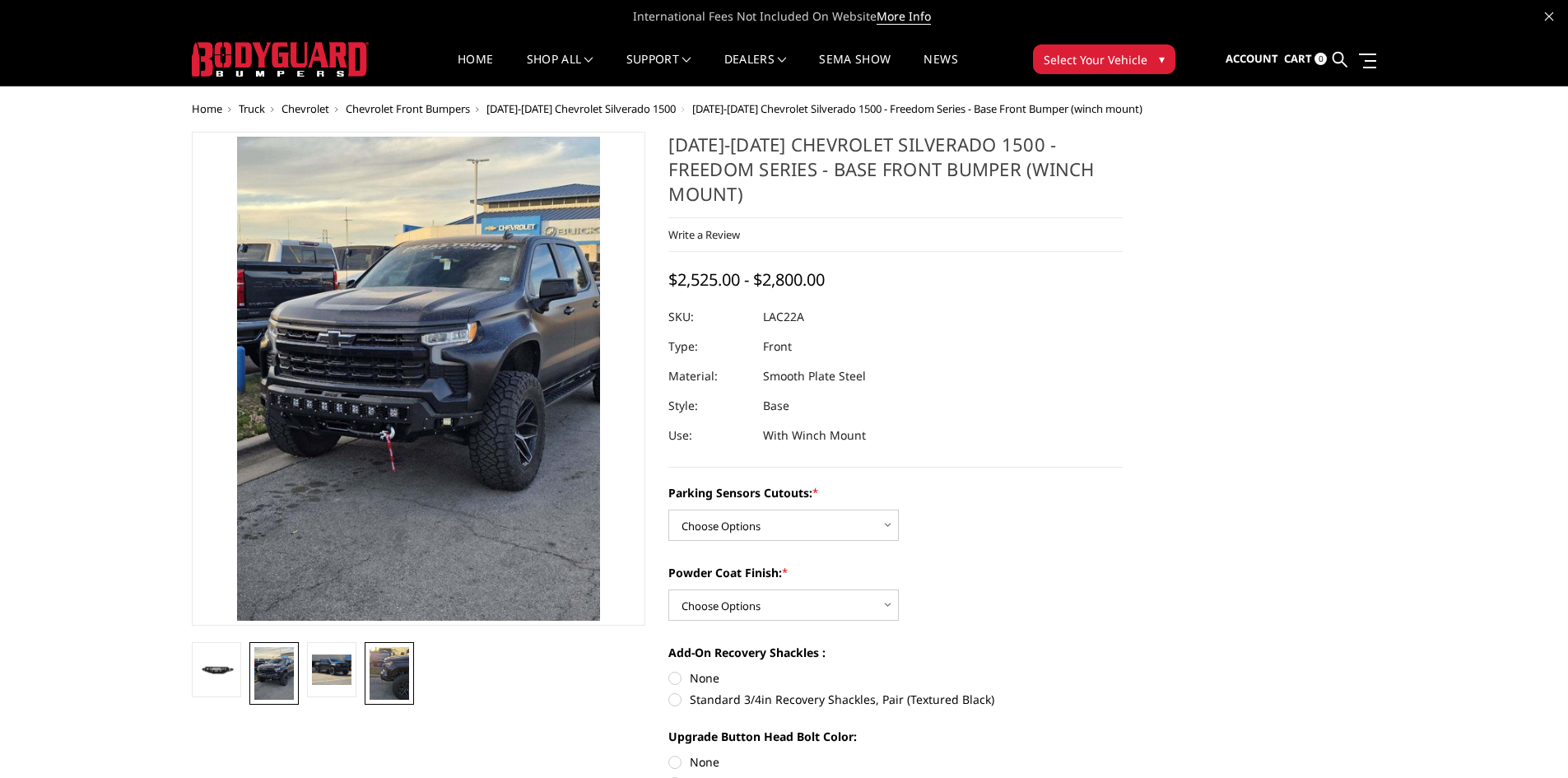
click at [381, 673] on img at bounding box center [389, 673] width 40 height 52
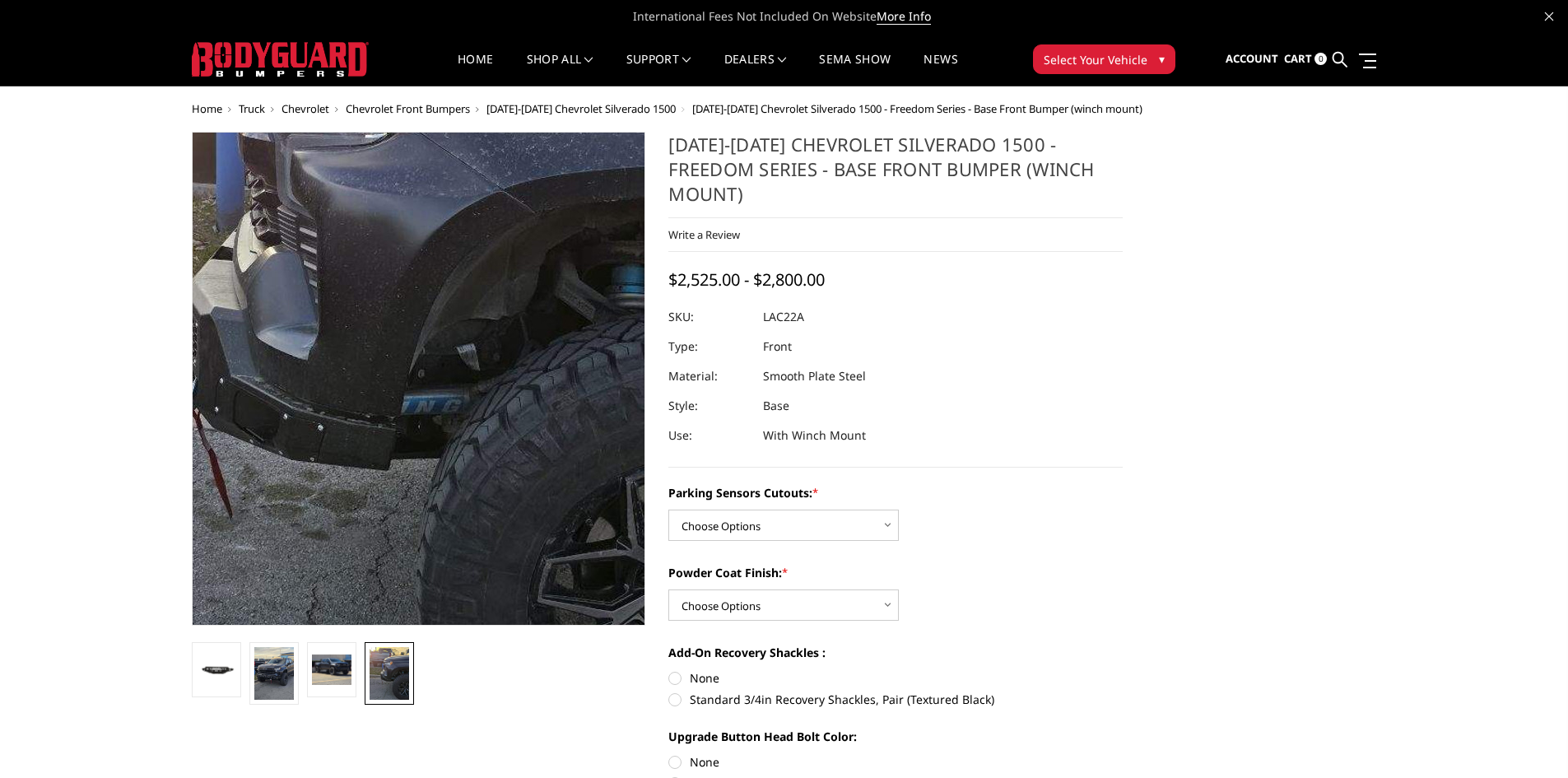
click at [360, 391] on img at bounding box center [360, 304] width 790 height 1054
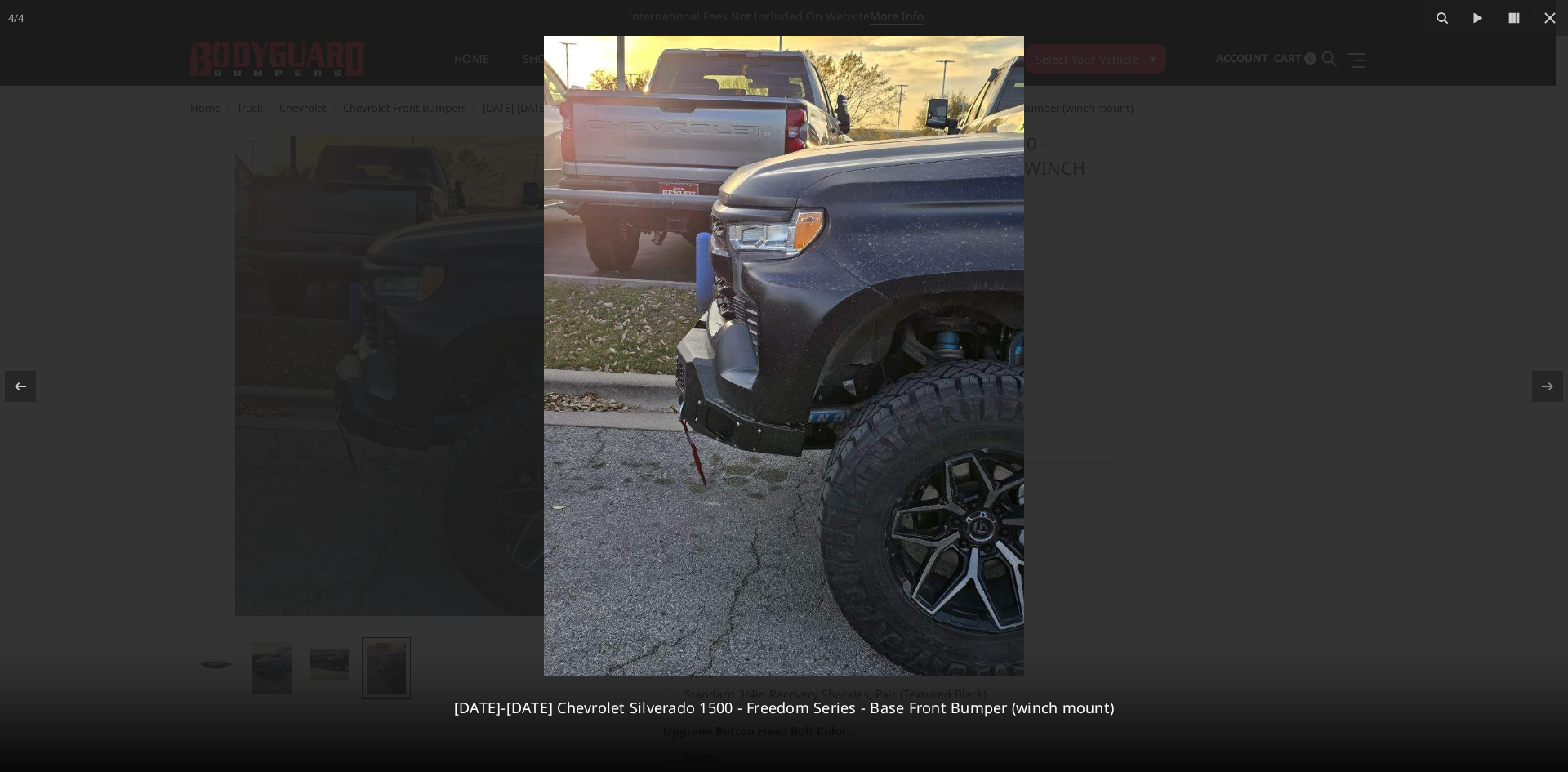
click at [1253, 457] on div at bounding box center [784, 386] width 1568 height 772
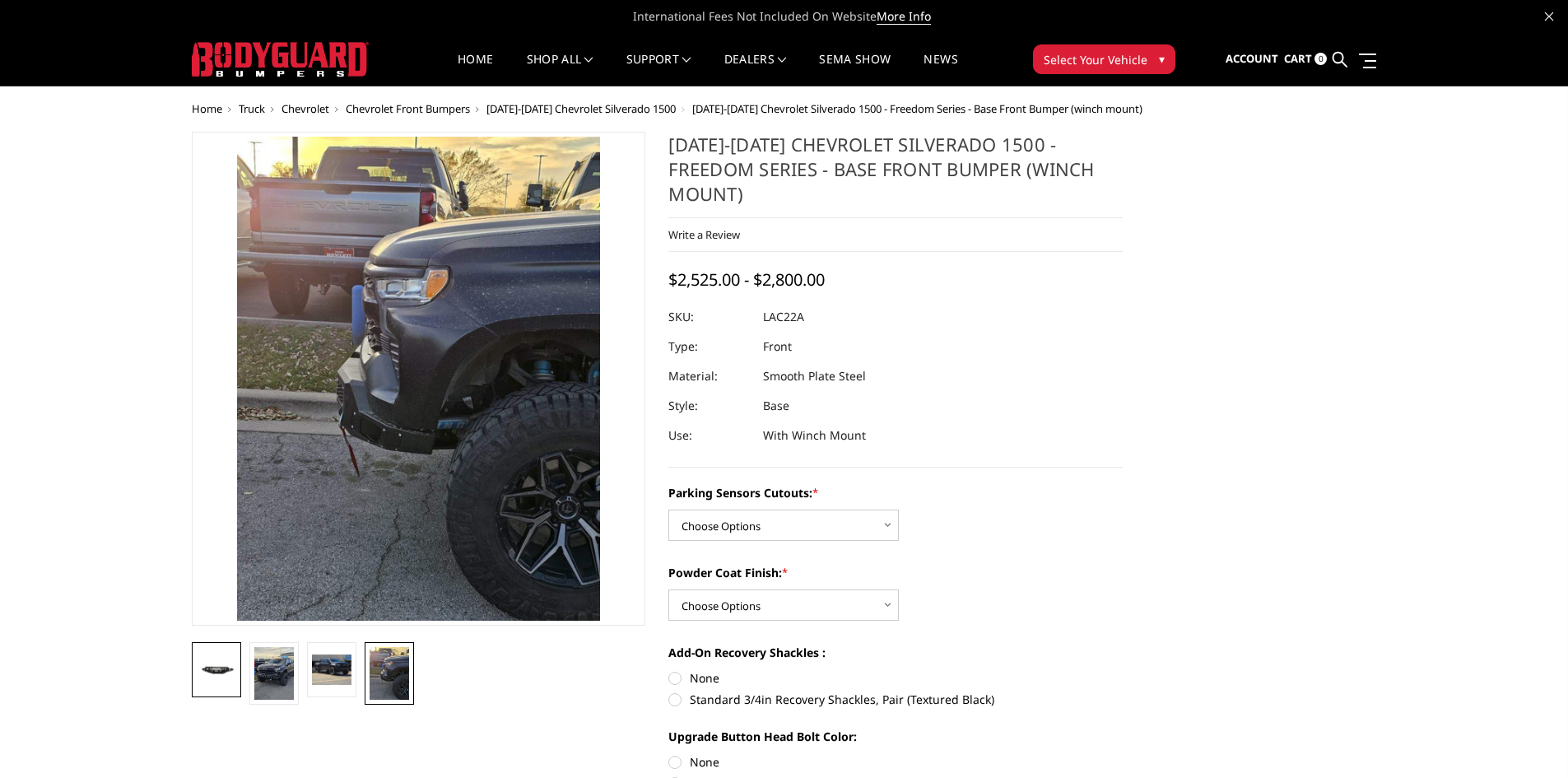
drag, startPoint x: 222, startPoint y: 701, endPoint x: 215, endPoint y: 663, distance: 38.6
click at [223, 701] on ul at bounding box center [418, 673] width 462 height 62
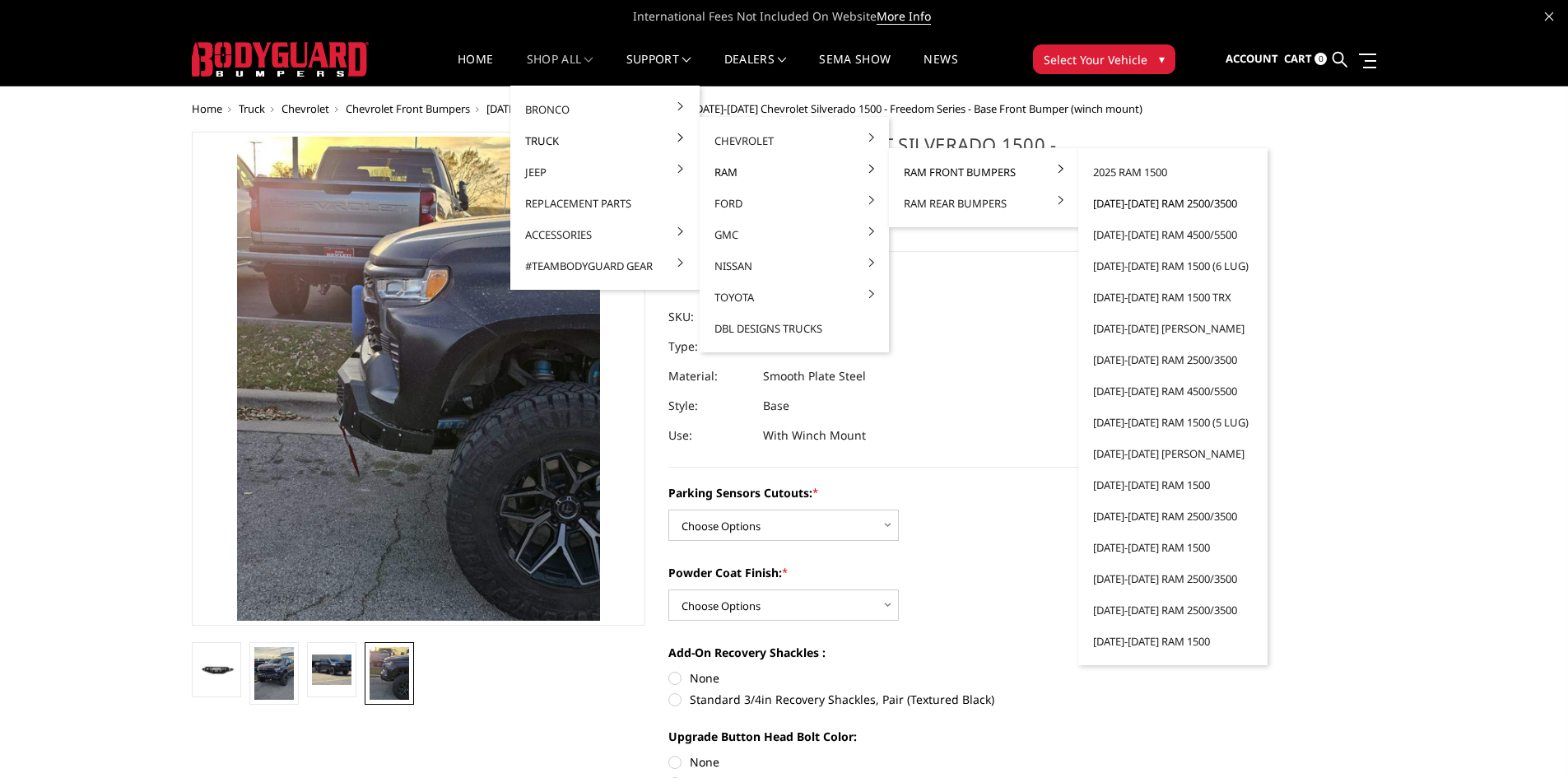
click at [1141, 203] on link "[DATE]-[DATE] Ram 2500/3500" at bounding box center [1173, 203] width 176 height 32
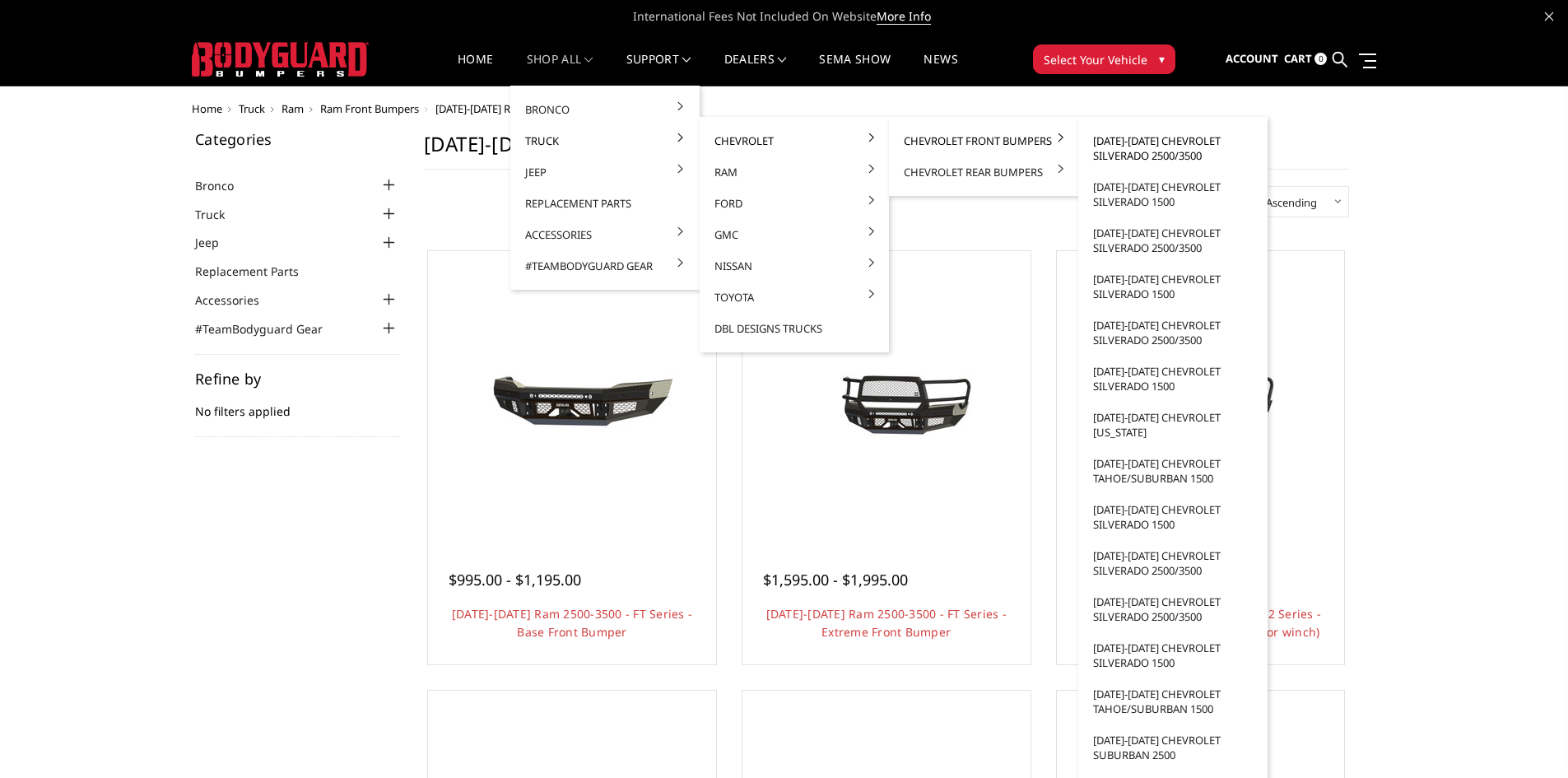
click at [1116, 145] on link "[DATE]-[DATE] Chevrolet Silverado 2500/3500" at bounding box center [1173, 149] width 176 height 46
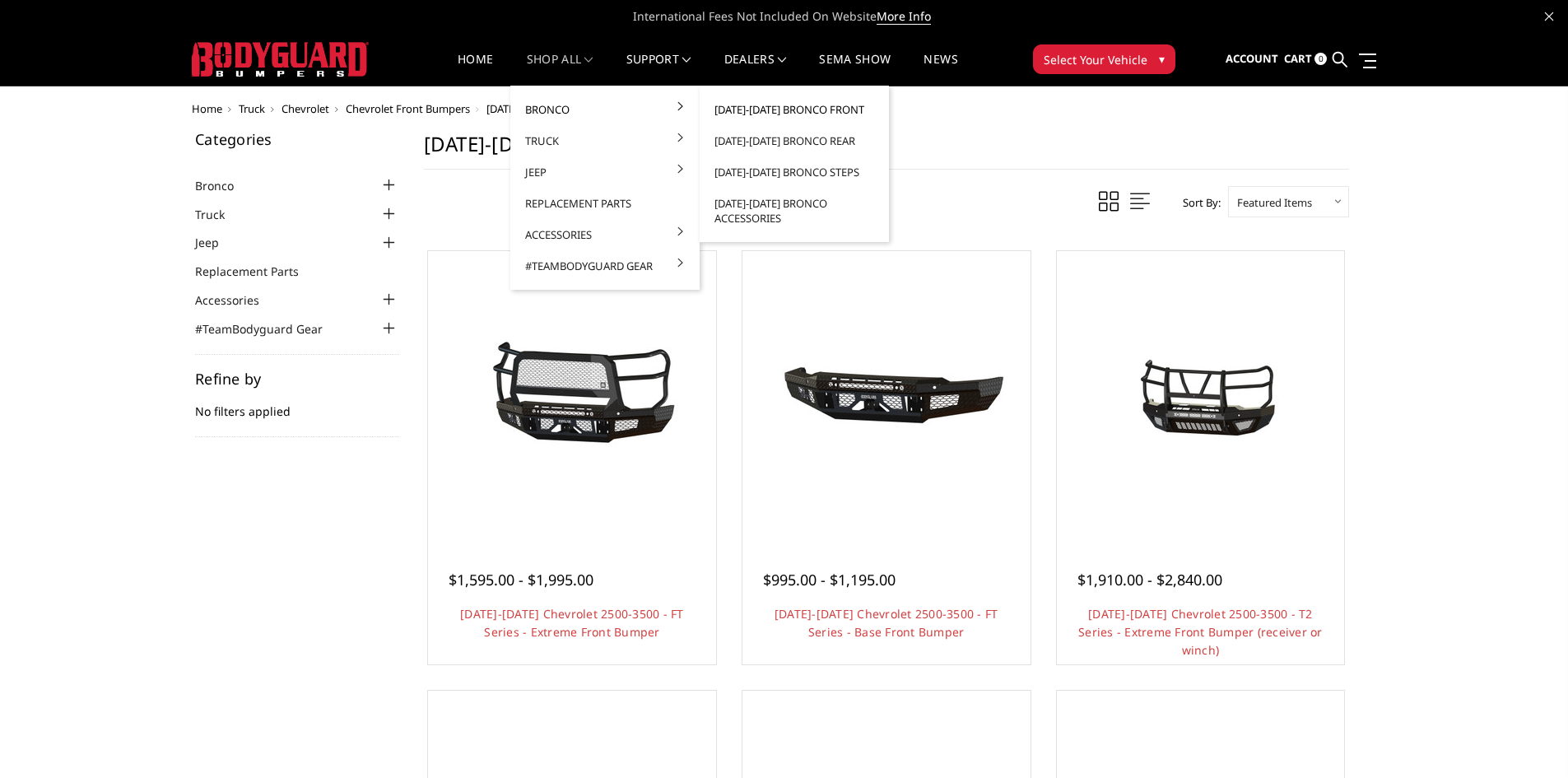
click at [811, 109] on link "[DATE]-[DATE] Bronco Front" at bounding box center [794, 110] width 176 height 32
